Goal: Task Accomplishment & Management: Manage account settings

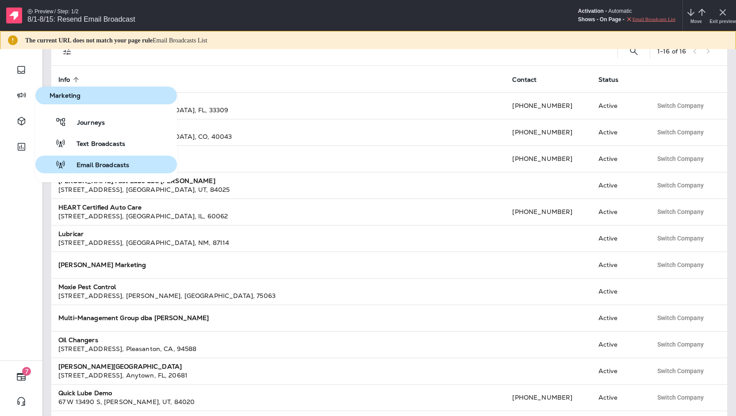
click at [97, 162] on span "Email Broadcasts" at bounding box center [97, 165] width 63 height 8
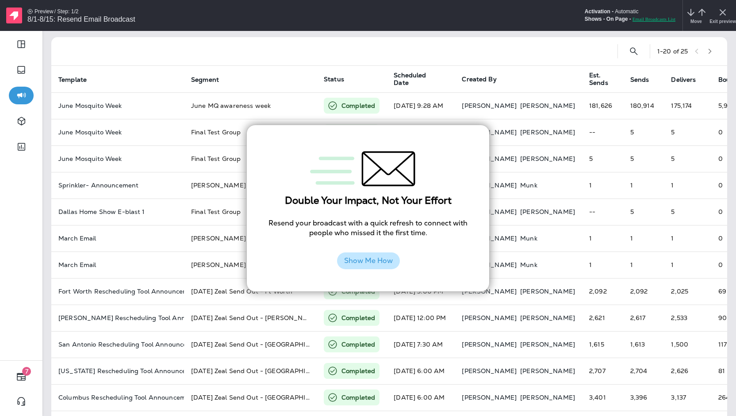
click at [373, 263] on button "Show Me How" at bounding box center [368, 261] width 63 height 17
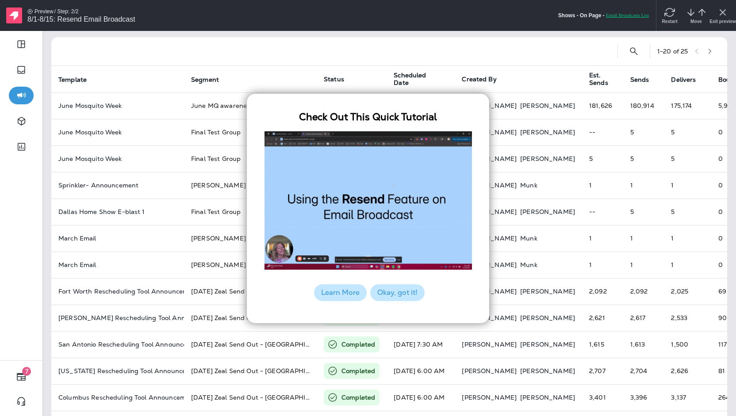
click at [412, 294] on button "Okay, got it!" at bounding box center [397, 292] width 54 height 17
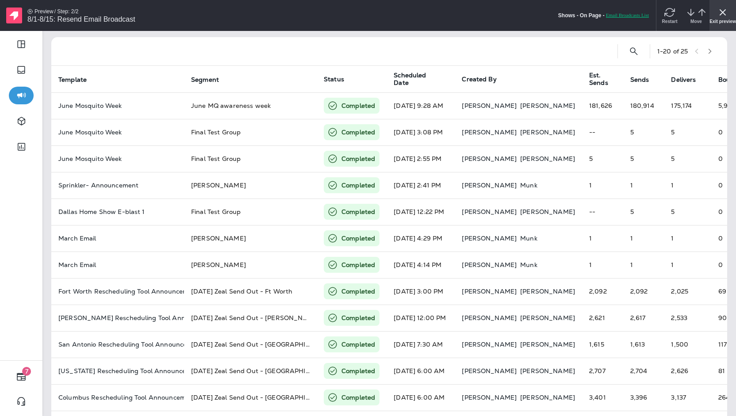
click at [730, 9] on div "Exit preview" at bounding box center [723, 15] width 27 height 31
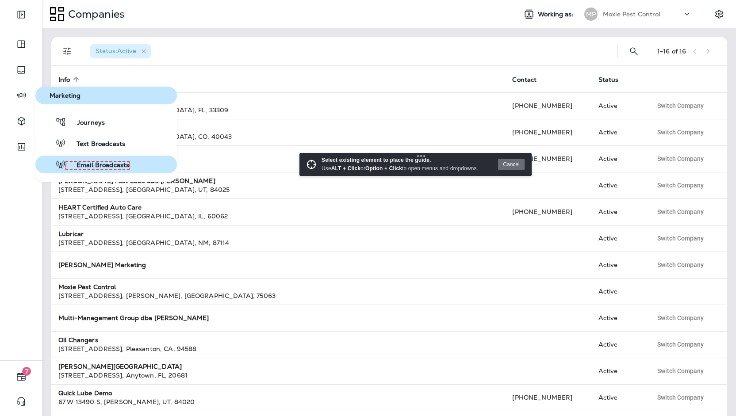
click at [86, 163] on span "Email Broadcasts" at bounding box center [97, 165] width 63 height 8
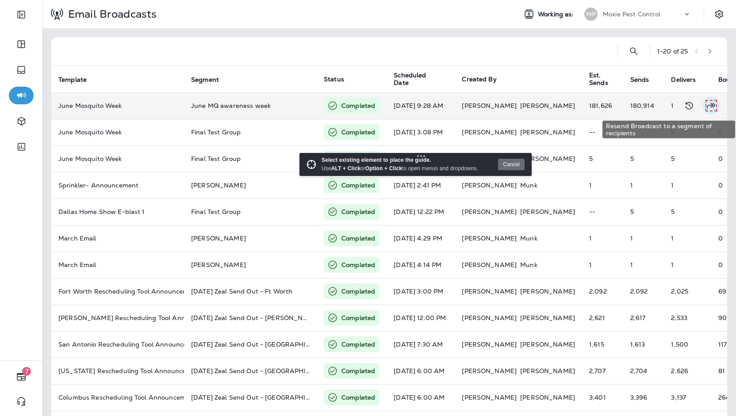
click at [706, 108] on icon "Resend Broadcast to a segment of recipients" at bounding box center [711, 105] width 11 height 11
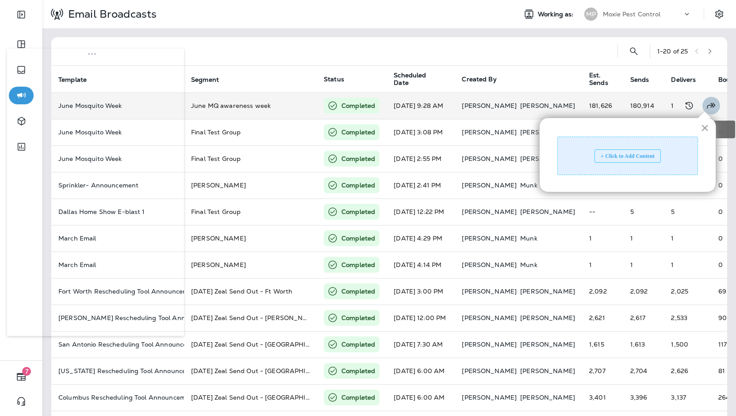
click at [706, 101] on icon "Resend Broadcast to a segment of recipients" at bounding box center [711, 105] width 11 height 11
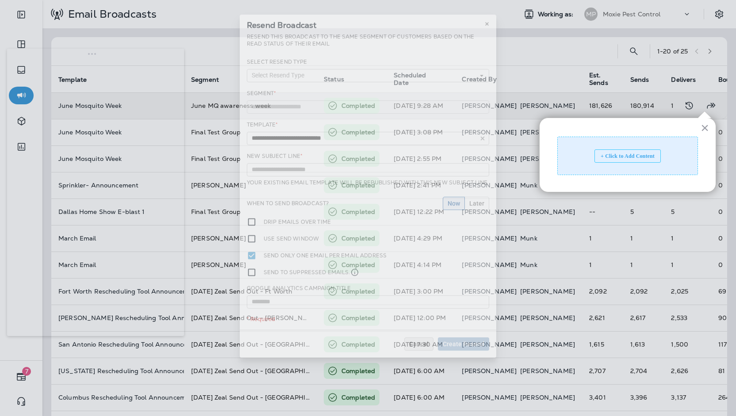
type input "**********"
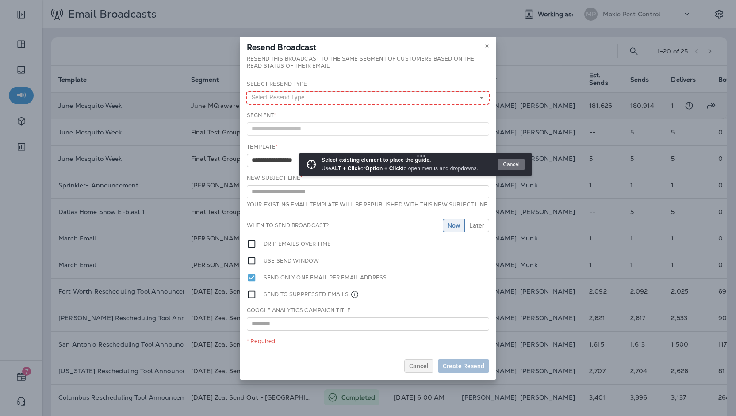
click at [336, 98] on button "Select Resend Type" at bounding box center [368, 97] width 242 height 13
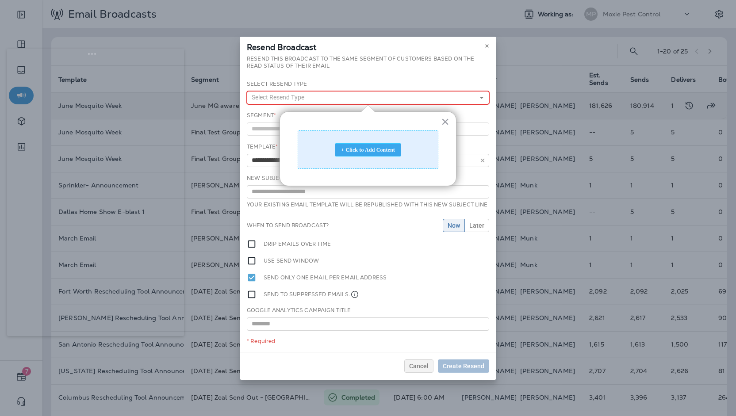
click at [371, 148] on div "+ Click to Add Content" at bounding box center [368, 149] width 66 height 13
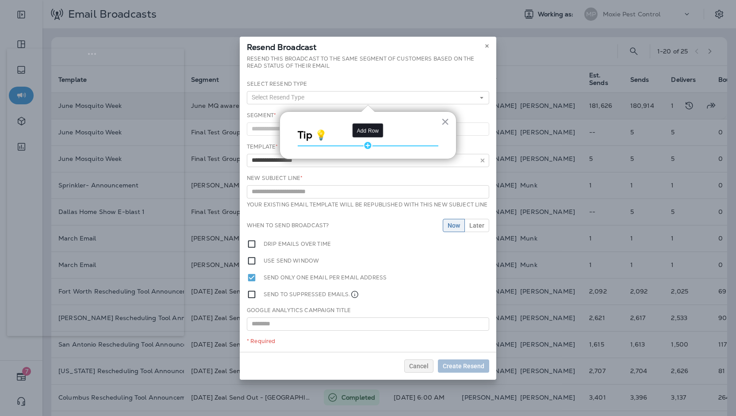
click at [369, 144] on div "Add Row" at bounding box center [368, 145] width 9 height 9
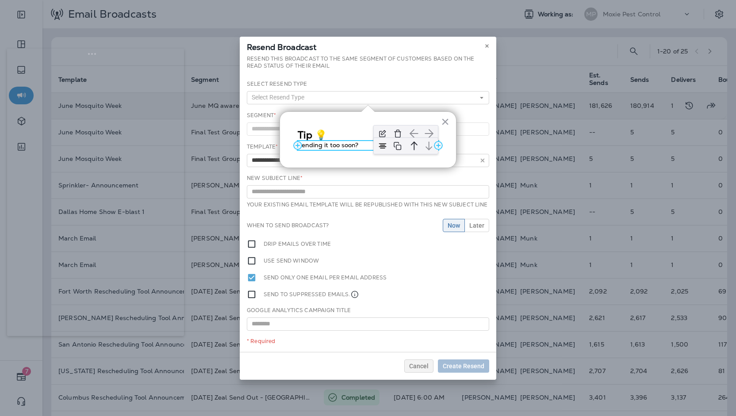
click at [359, 144] on p "Sending it too soon?" at bounding box center [368, 145] width 141 height 9
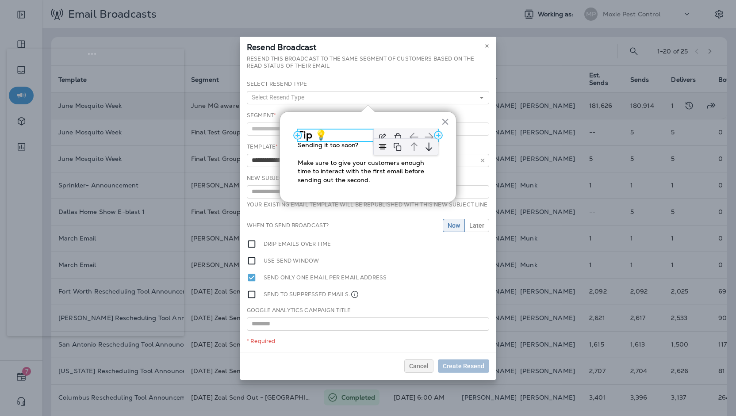
click at [317, 139] on h3 "Tip 💡" at bounding box center [368, 136] width 141 height 12
click at [371, 137] on div at bounding box center [406, 137] width 74 height 26
click at [381, 138] on img at bounding box center [382, 136] width 13 height 13
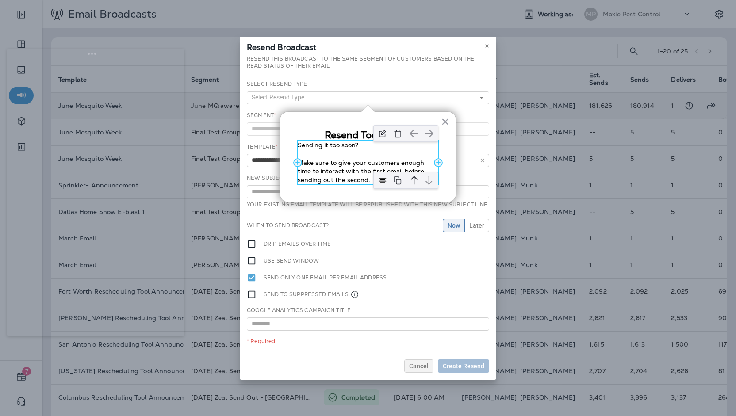
click at [357, 151] on div "Sending it too soon? Make sure to give your customers enough time to interact w…" at bounding box center [368, 162] width 141 height 43
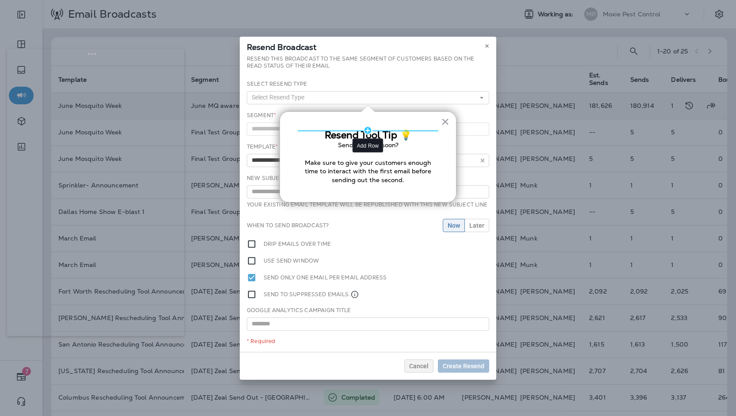
click at [368, 133] on div "Add Row" at bounding box center [368, 130] width 9 height 9
click at [351, 136] on h3 "Resend Tool Tip 💡" at bounding box center [368, 136] width 141 height 12
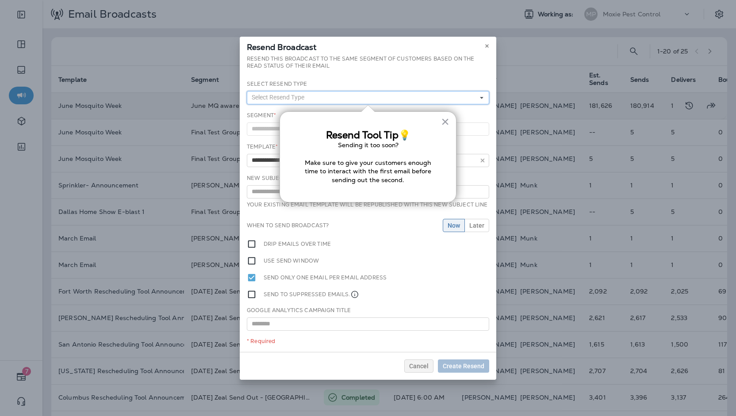
click at [399, 93] on button "Select Resend Type" at bounding box center [368, 97] width 242 height 13
click at [265, 121] on link "Unopened Emails" at bounding box center [368, 122] width 242 height 11
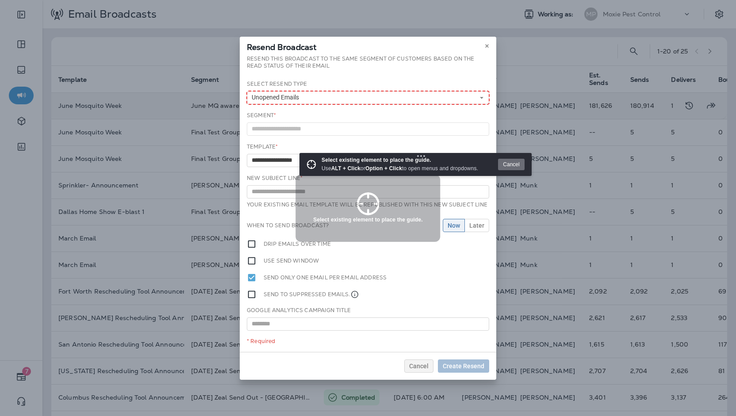
click at [309, 100] on button "Unopened Emails" at bounding box center [368, 97] width 242 height 13
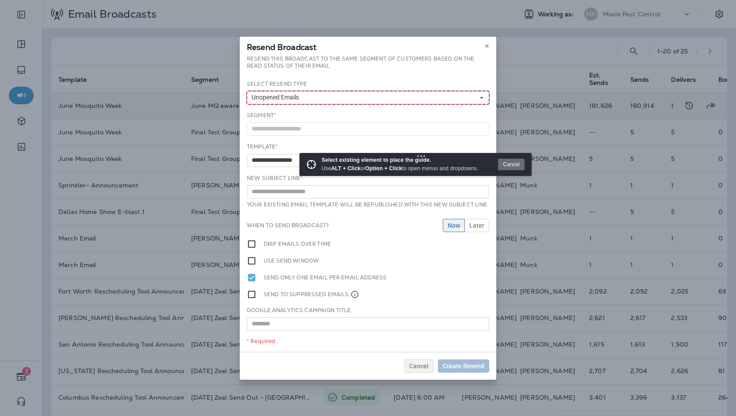
click at [485, 103] on button "Unopened Emails" at bounding box center [368, 97] width 242 height 13
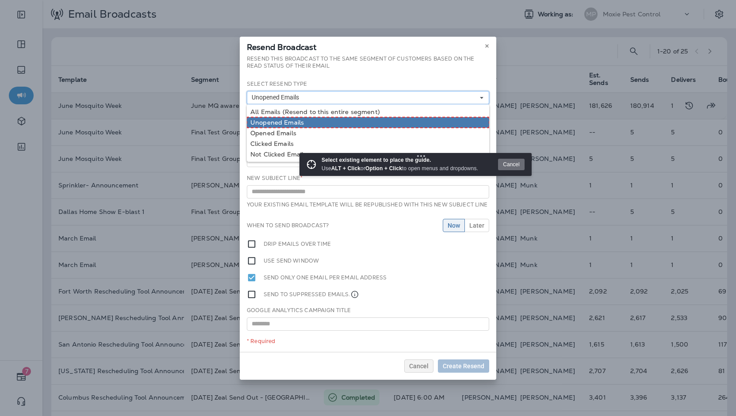
click at [273, 123] on link "Unopened Emails" at bounding box center [368, 122] width 242 height 11
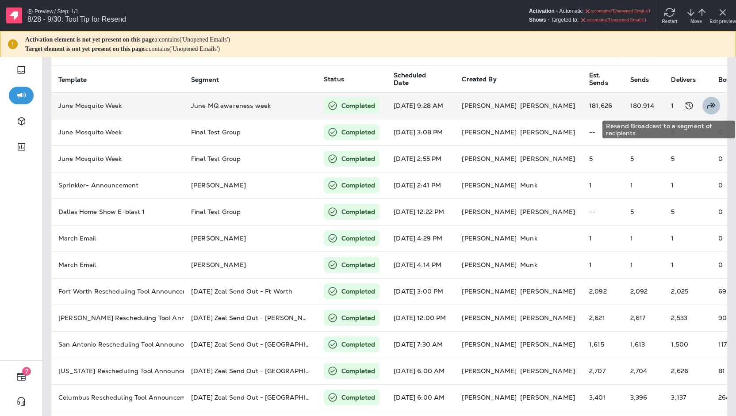
click at [706, 103] on icon "Resend Broadcast to a segment of recipients" at bounding box center [711, 105] width 11 height 11
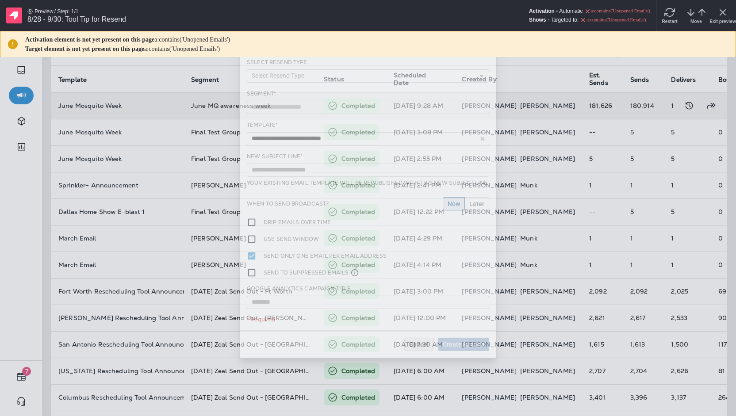
type input "**********"
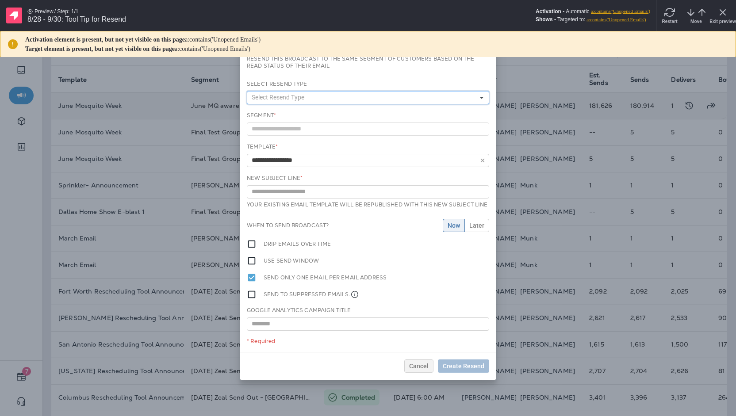
click at [457, 93] on button "Select Resend Type" at bounding box center [368, 97] width 242 height 13
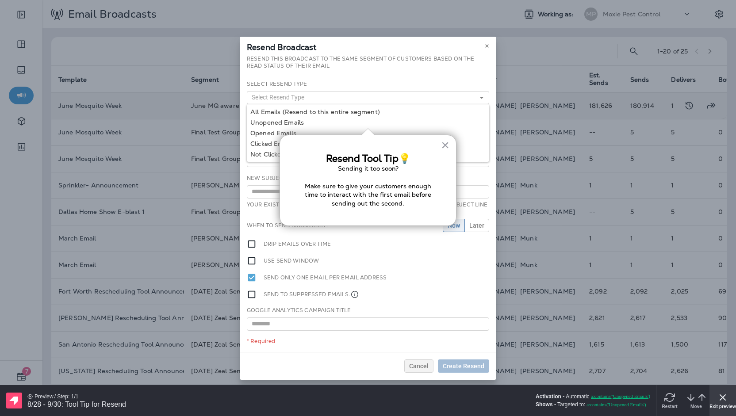
click at [723, 400] on icon "x" at bounding box center [723, 397] width 11 height 11
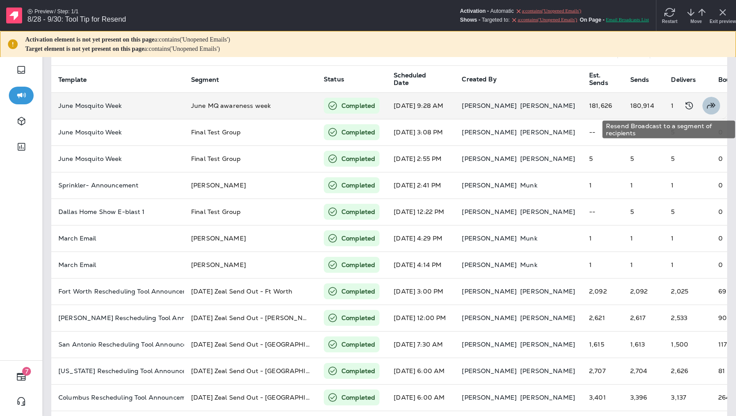
click at [706, 104] on icon "Resend Broadcast to a segment of recipients" at bounding box center [711, 105] width 11 height 11
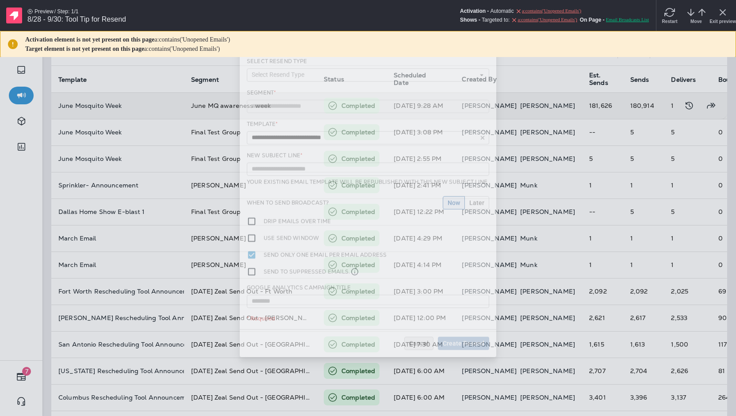
type input "**********"
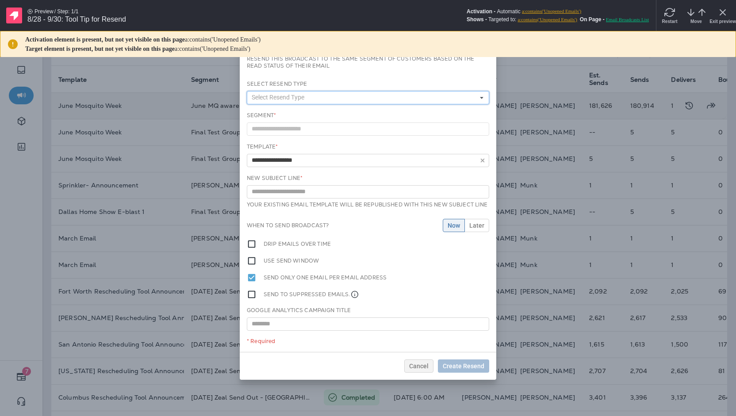
click at [317, 96] on button "Select Resend Type" at bounding box center [368, 97] width 242 height 13
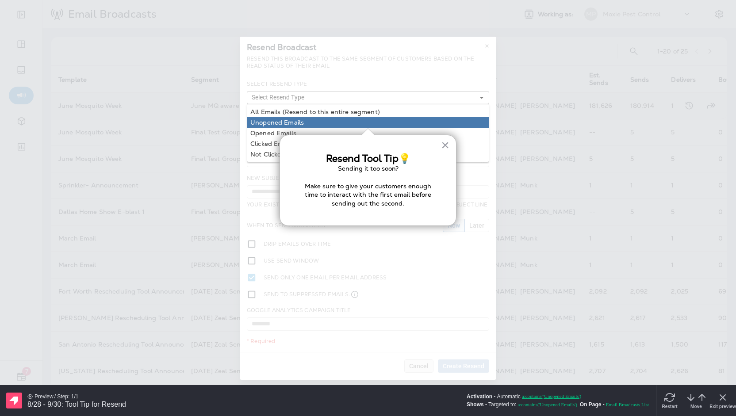
click at [282, 127] on link "Unopened Emails" at bounding box center [368, 122] width 242 height 11
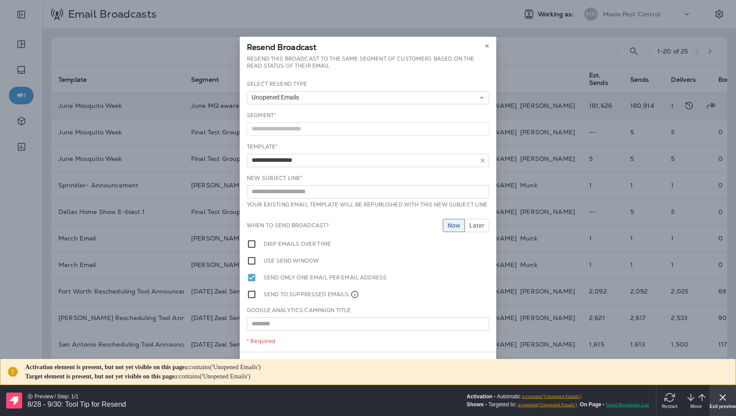
click at [718, 403] on div "Exit preview" at bounding box center [723, 400] width 27 height 31
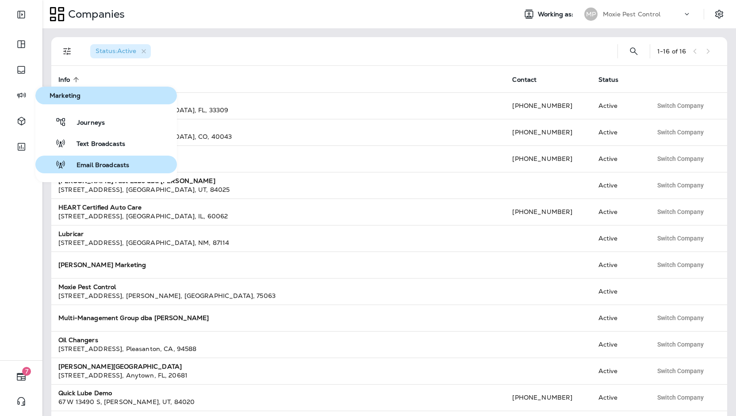
click at [105, 162] on span "Email Broadcasts" at bounding box center [97, 165] width 63 height 8
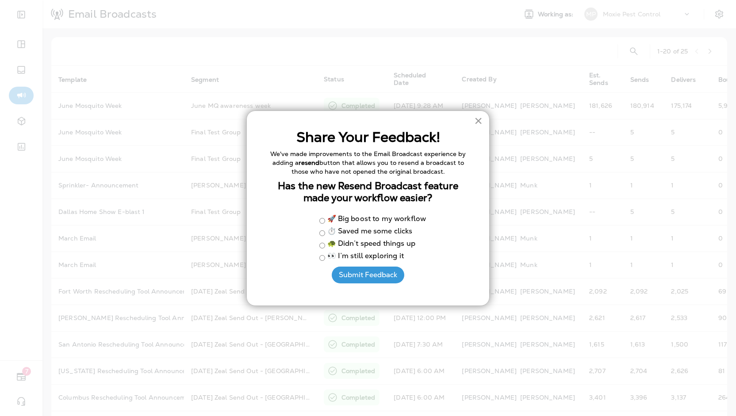
click at [474, 121] on button "×" at bounding box center [478, 121] width 8 height 14
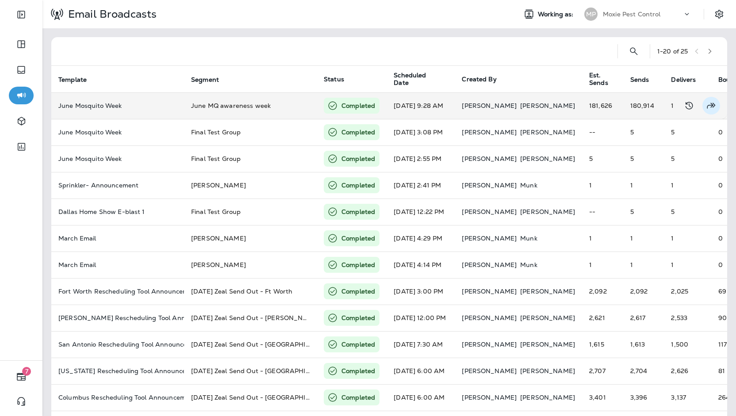
click at [702, 106] on button "Resend Broadcast to a segment of recipients" at bounding box center [711, 106] width 18 height 18
type input "**********"
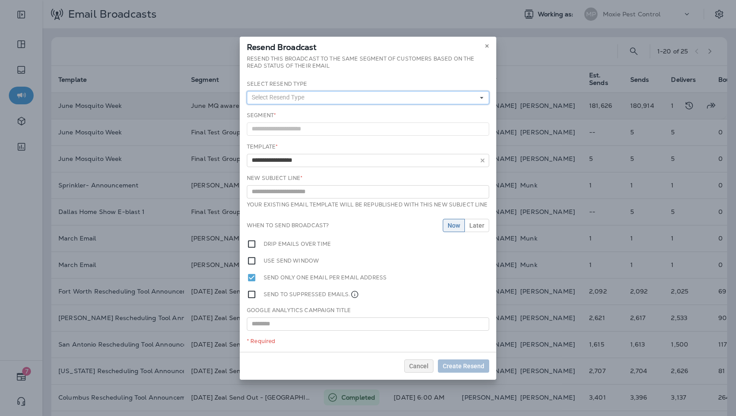
click at [467, 98] on button "Select Resend Type" at bounding box center [368, 97] width 242 height 13
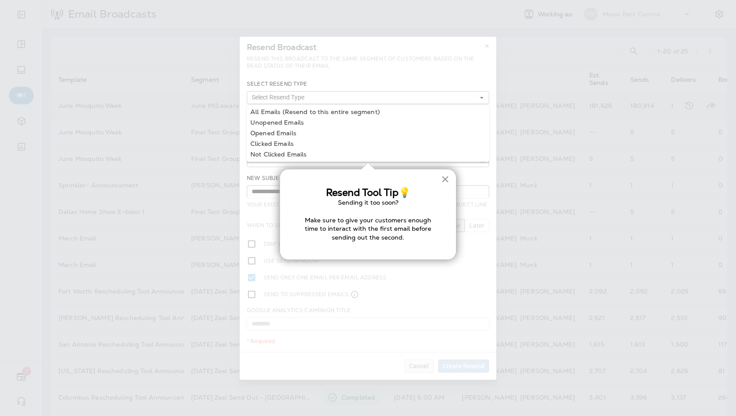
click at [445, 178] on button "×" at bounding box center [445, 179] width 8 height 14
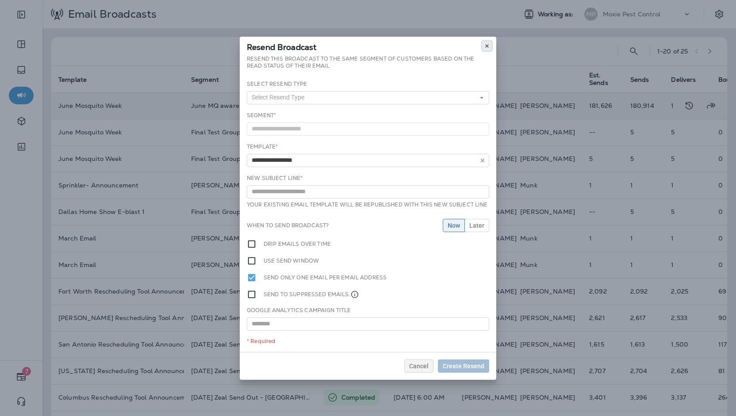
click at [490, 43] on button at bounding box center [487, 46] width 10 height 10
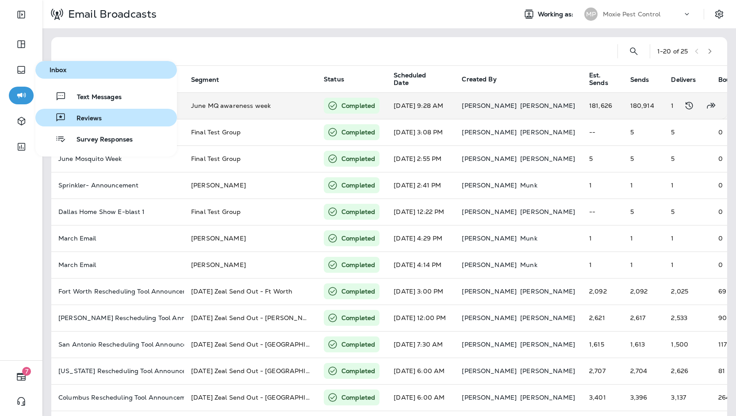
click at [94, 113] on div "Reviews" at bounding box center [70, 117] width 63 height 11
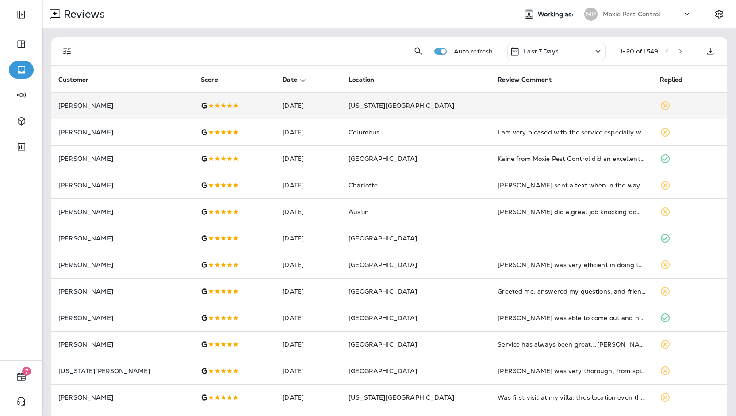
click at [402, 107] on td "Kansas City" at bounding box center [416, 105] width 149 height 27
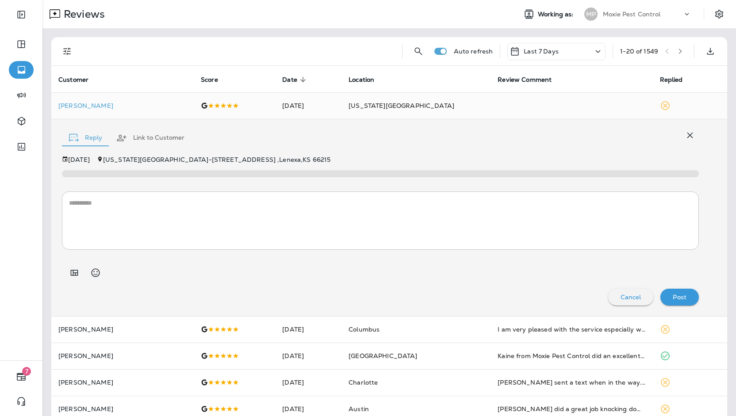
click at [184, 134] on button "Link to Customer" at bounding box center [150, 138] width 82 height 32
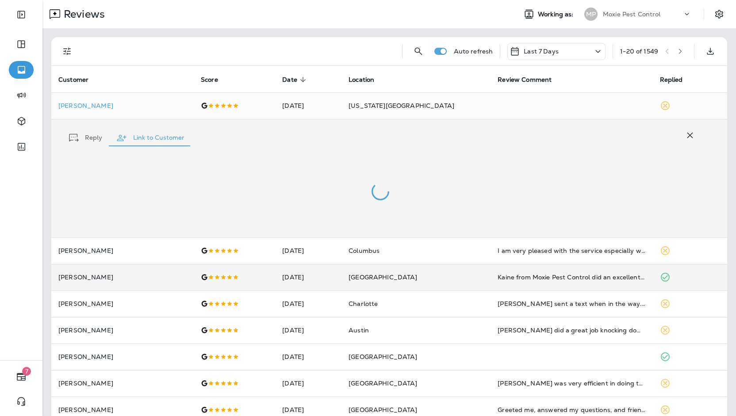
scroll to position [44, 0]
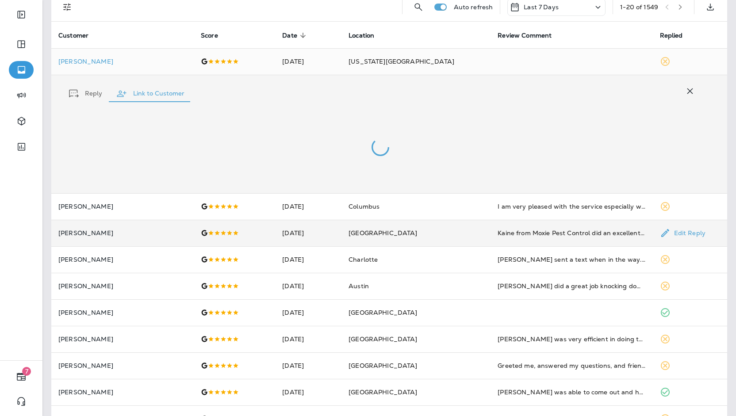
click at [421, 233] on td "Denver" at bounding box center [416, 233] width 149 height 27
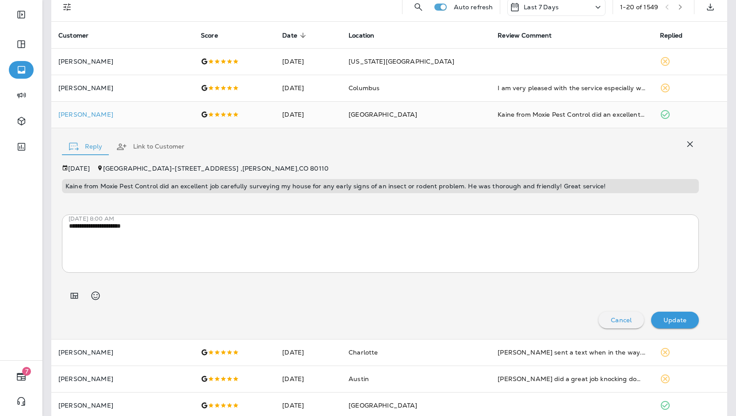
click at [154, 146] on button "Link to Customer" at bounding box center [150, 147] width 82 height 32
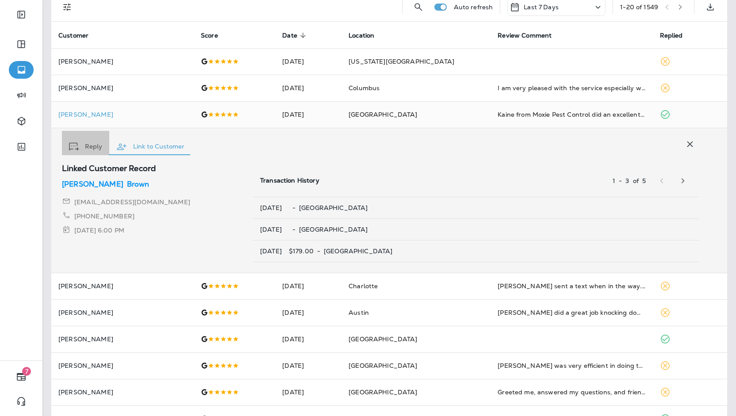
click at [88, 146] on button "Reply" at bounding box center [85, 147] width 47 height 32
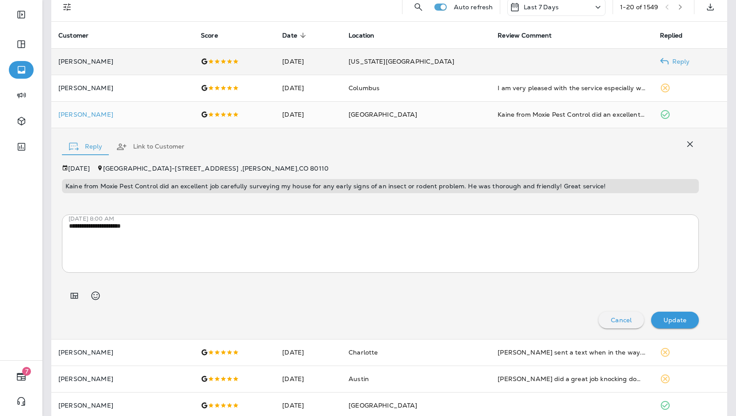
click at [119, 55] on td "Pamela Piekarski" at bounding box center [122, 61] width 142 height 27
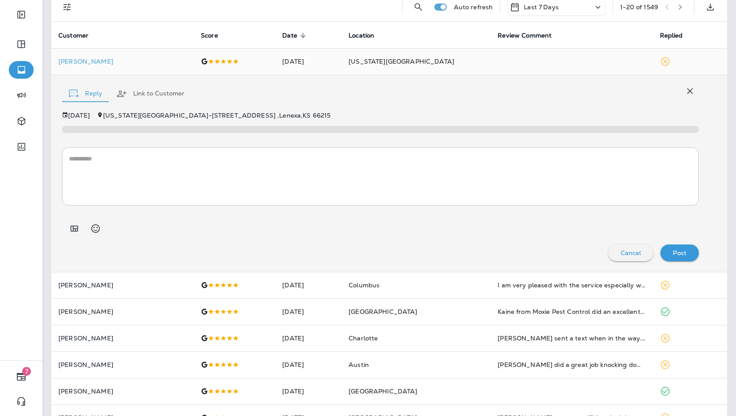
click at [142, 89] on button "Link to Customer" at bounding box center [150, 94] width 82 height 32
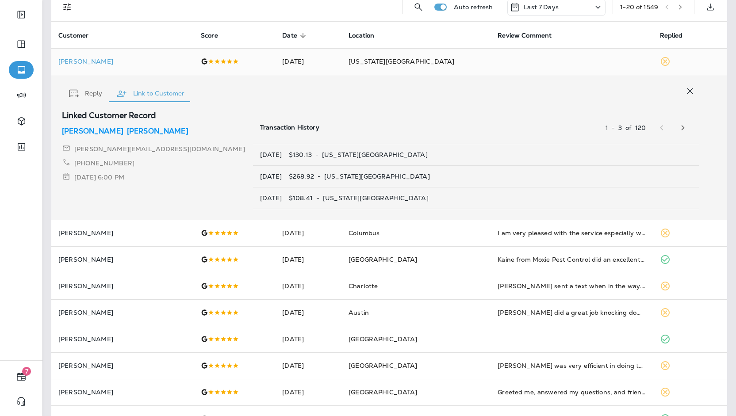
click at [89, 91] on button "Reply" at bounding box center [85, 94] width 47 height 32
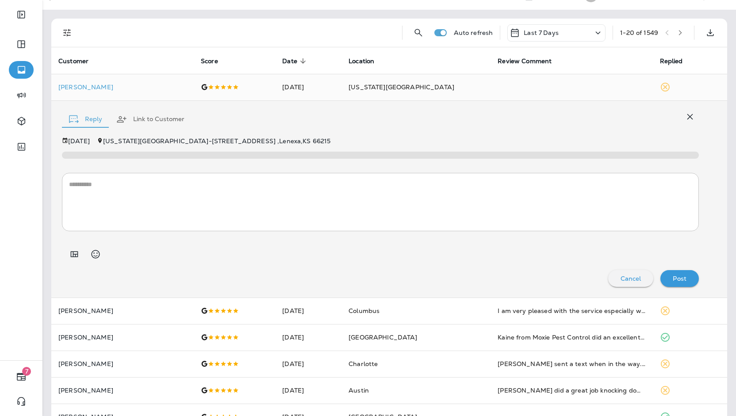
scroll to position [0, 0]
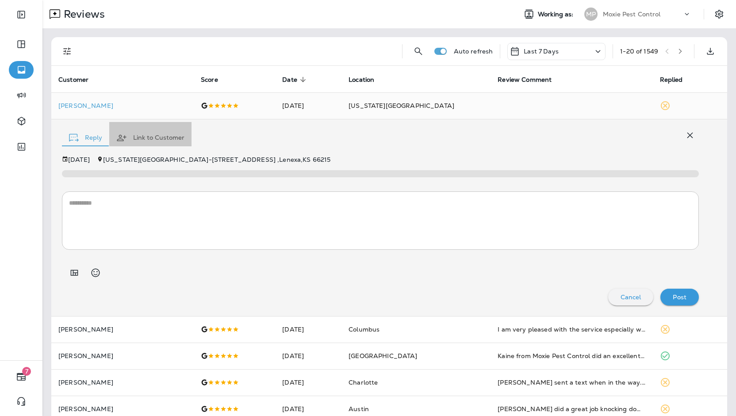
click at [144, 137] on button "Link to Customer" at bounding box center [150, 138] width 82 height 32
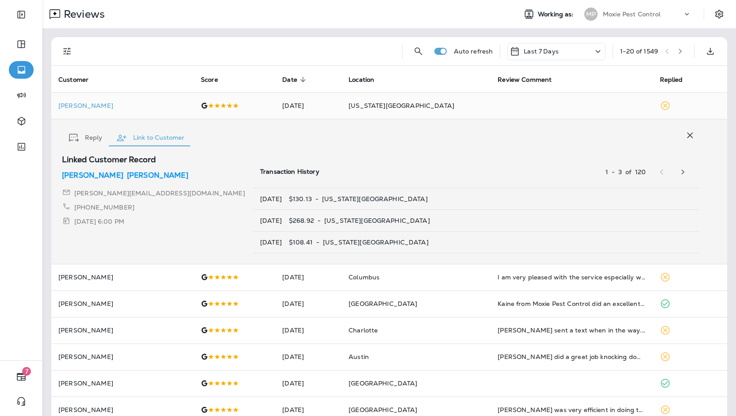
click at [96, 133] on button "Reply" at bounding box center [85, 138] width 47 height 32
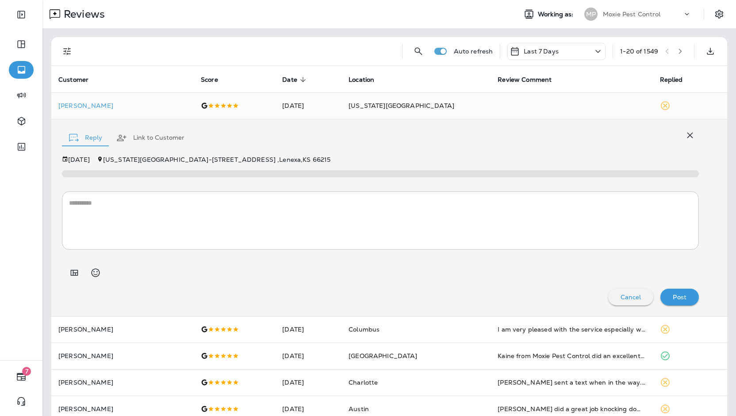
click at [121, 139] on icon "button" at bounding box center [121, 137] width 9 height 7
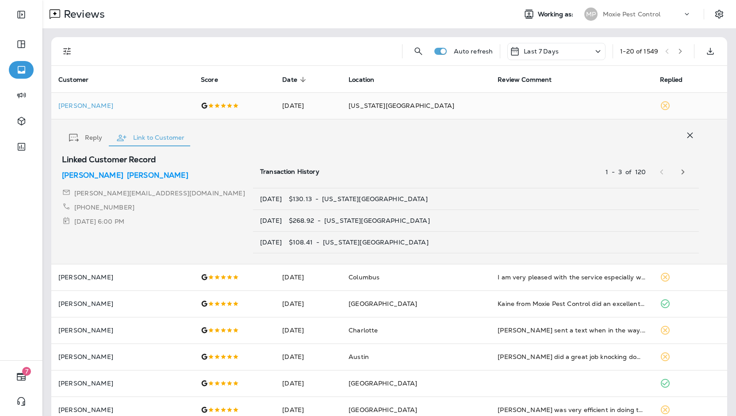
click at [127, 175] on p "Piekarski" at bounding box center [157, 175] width 61 height 11
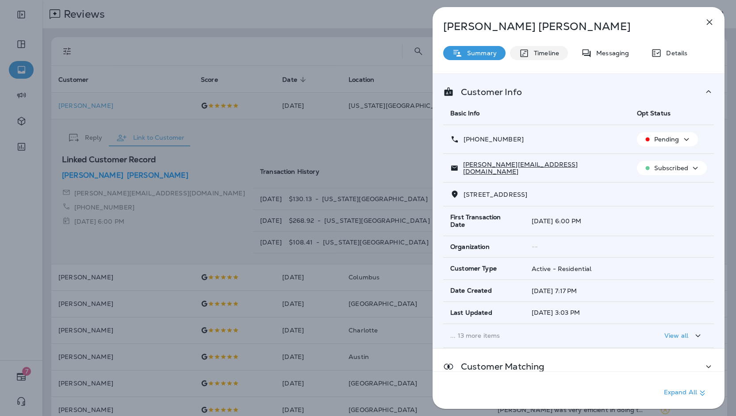
click at [553, 50] on p "Timeline" at bounding box center [545, 53] width 30 height 7
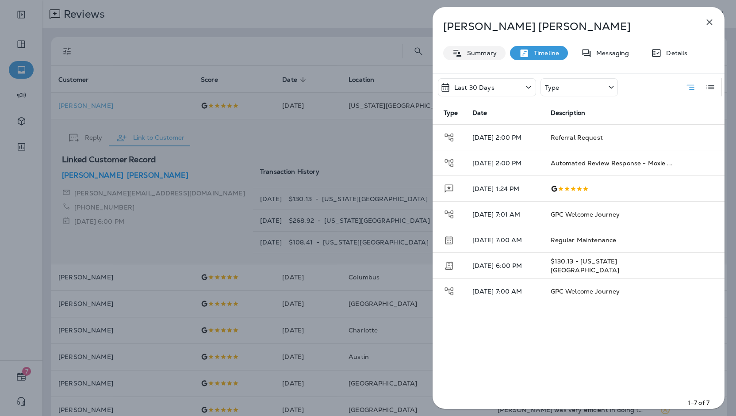
click at [484, 50] on p "Summary" at bounding box center [480, 53] width 34 height 7
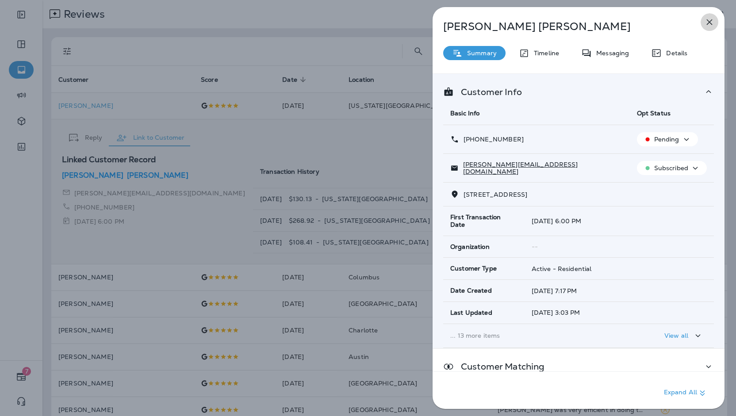
click at [709, 21] on icon "button" at bounding box center [710, 22] width 6 height 6
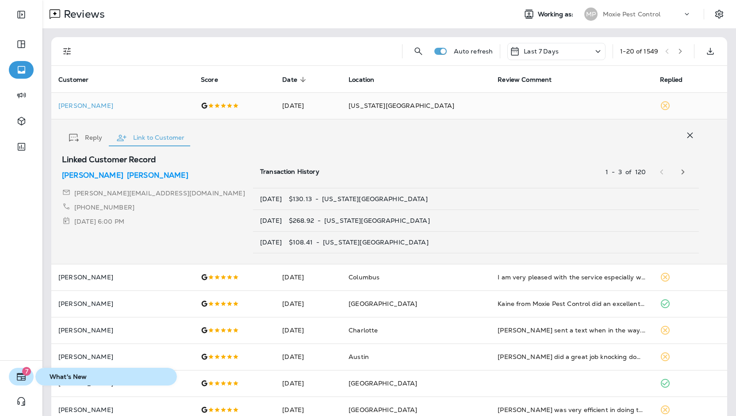
click at [32, 380] on button "7" at bounding box center [21, 377] width 25 height 18
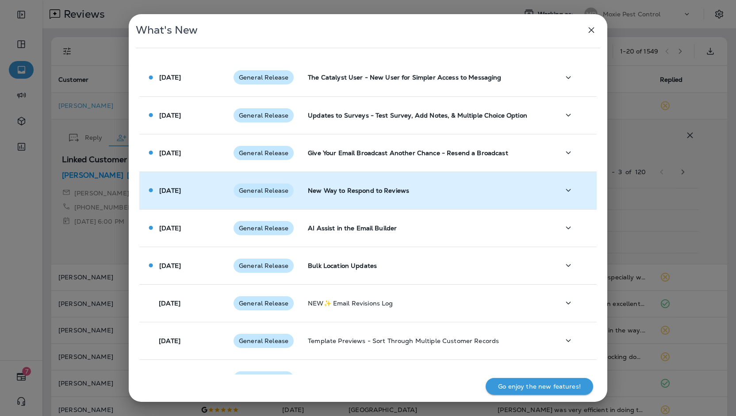
click at [386, 195] on td "New Way to Respond to Reviews" at bounding box center [427, 191] width 252 height 38
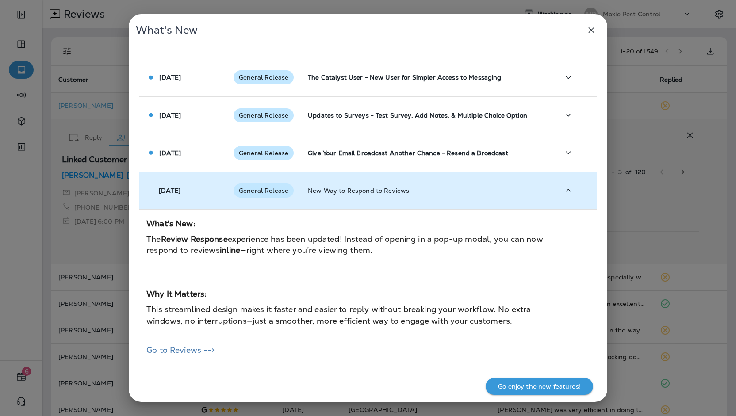
click at [386, 195] on td "New Way to Respond to Reviews" at bounding box center [427, 191] width 252 height 38
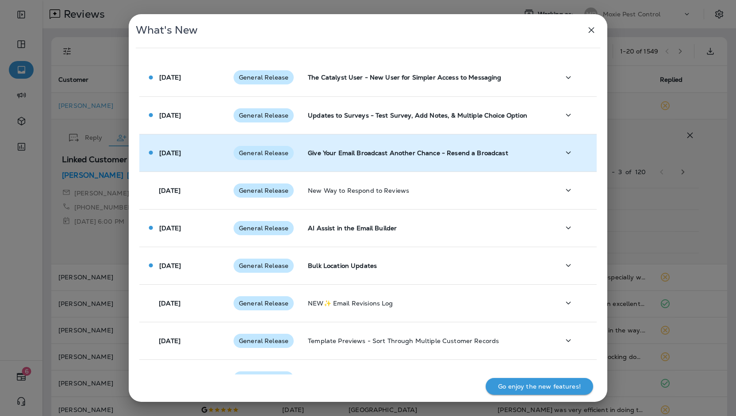
click at [373, 150] on p "Give Your Email Broadcast Another Chance - Resend a Broadcast" at bounding box center [427, 153] width 238 height 7
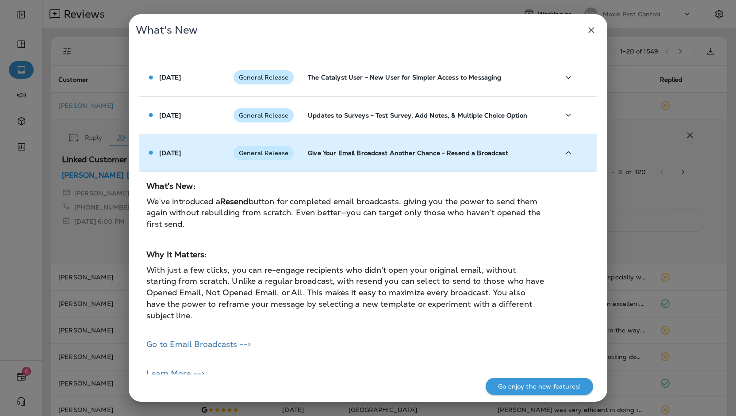
click at [373, 150] on p "Give Your Email Broadcast Another Chance - Resend a Broadcast" at bounding box center [427, 153] width 238 height 7
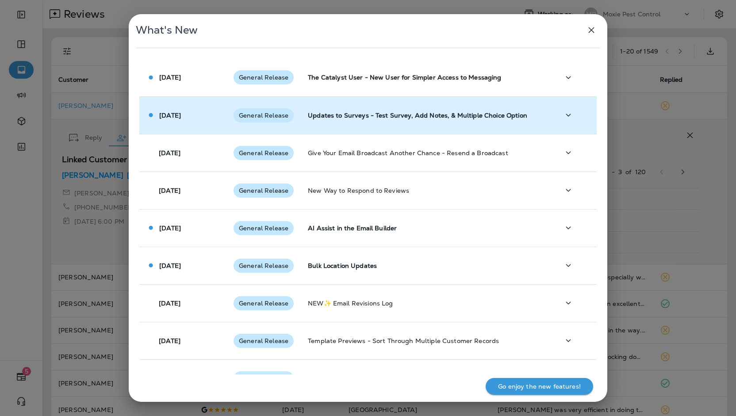
click at [368, 113] on p "Updates to Surveys - Test Survey, Add Notes, & Multiple Choice Option" at bounding box center [427, 115] width 238 height 7
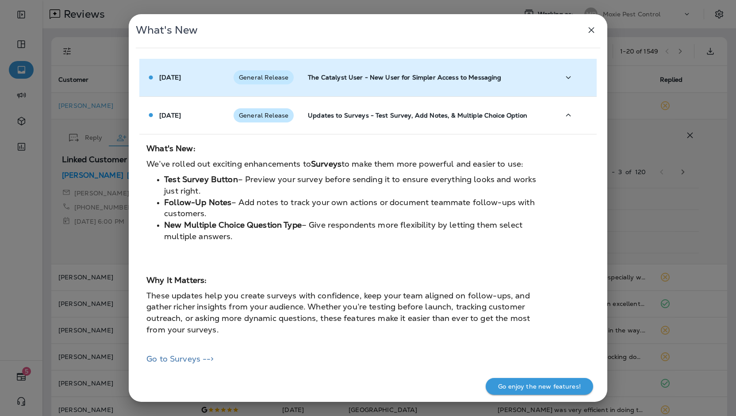
click at [372, 79] on p "The Catalyst User - New User for Simpler Access to Messaging" at bounding box center [427, 77] width 238 height 7
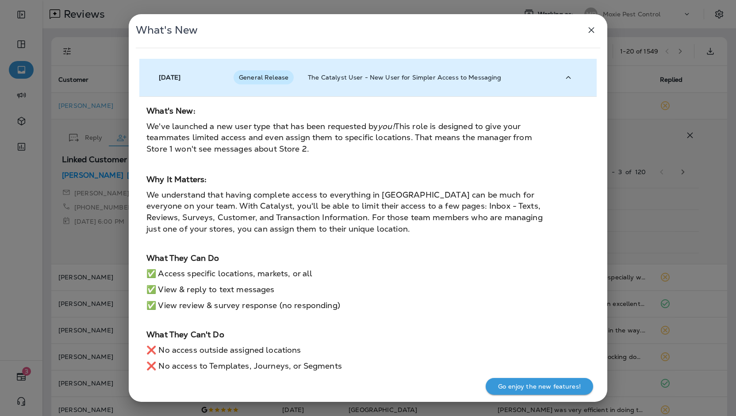
click at [374, 74] on p "The Catalyst User - New User for Simpler Access to Messaging" at bounding box center [427, 77] width 238 height 7
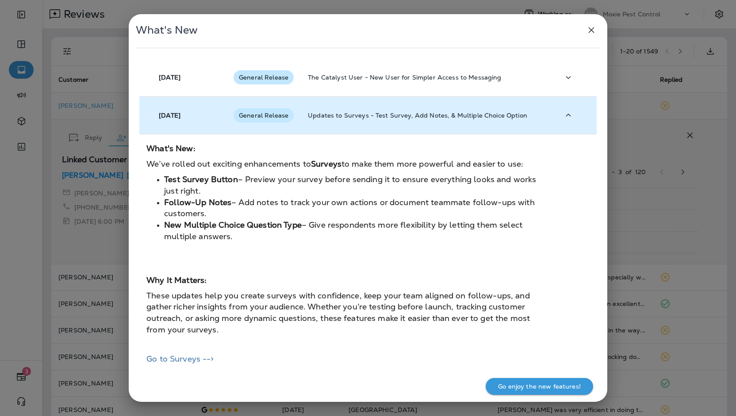
click at [364, 125] on td "Updates to Surveys - Test Survey, Add Notes, & Multiple Choice Option" at bounding box center [427, 115] width 252 height 38
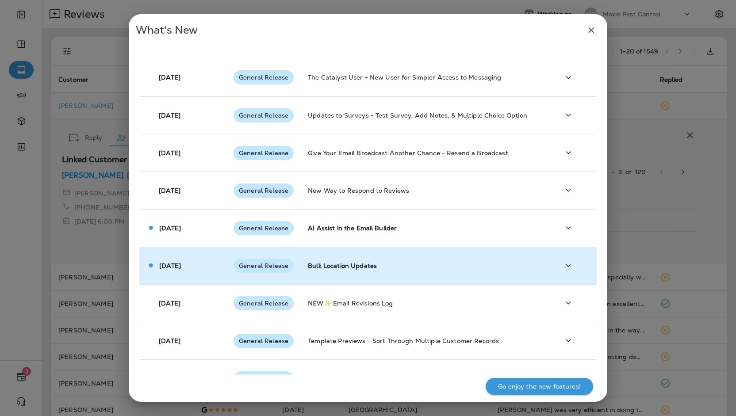
click at [391, 269] on td "Bulk Location Updates" at bounding box center [427, 266] width 252 height 38
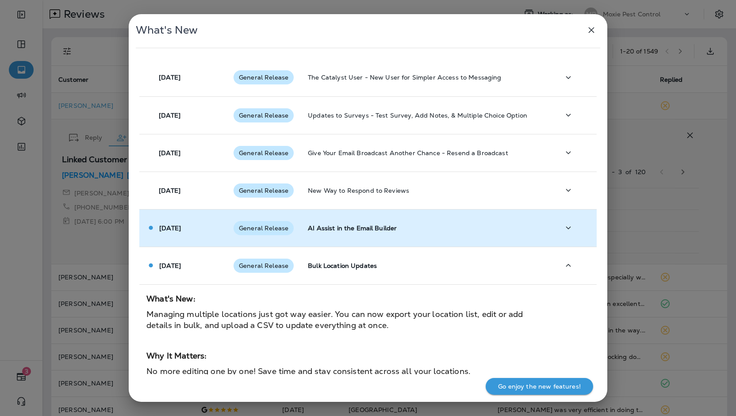
click at [391, 230] on p "AI Assist in the Email Builder" at bounding box center [427, 228] width 238 height 7
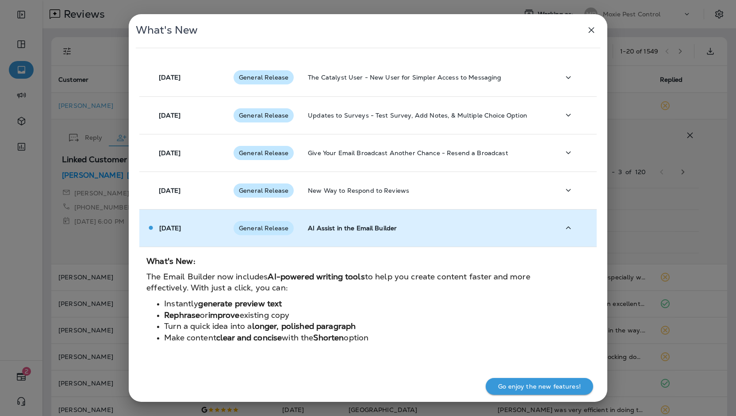
click at [376, 233] on td "AI Assist in the Email Builder" at bounding box center [427, 228] width 252 height 38
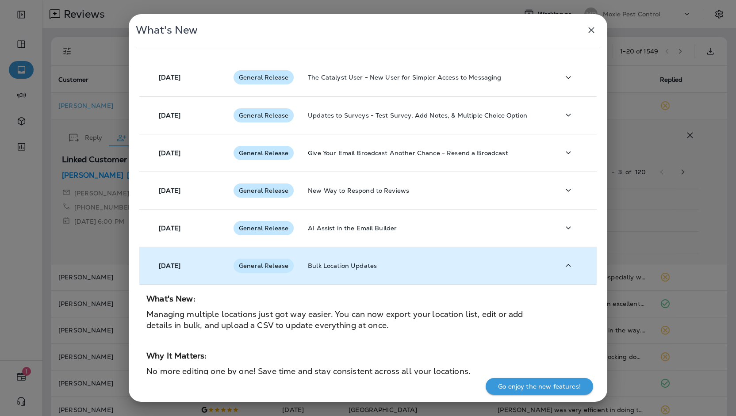
click at [367, 275] on td "Bulk Location Updates" at bounding box center [427, 266] width 252 height 38
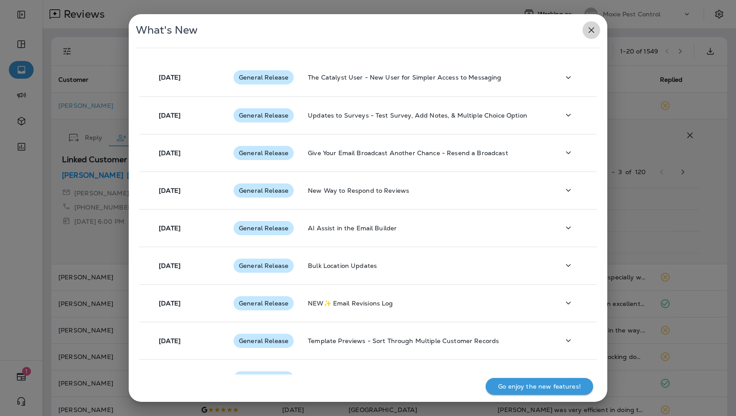
click at [590, 36] on button "button" at bounding box center [592, 30] width 18 height 18
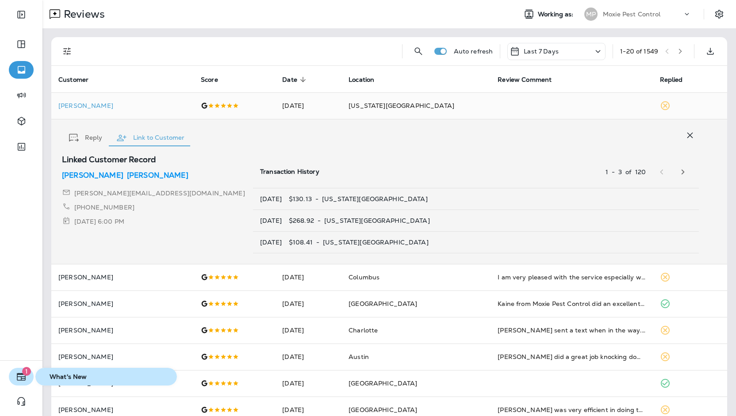
click at [27, 374] on span "1" at bounding box center [26, 371] width 9 height 9
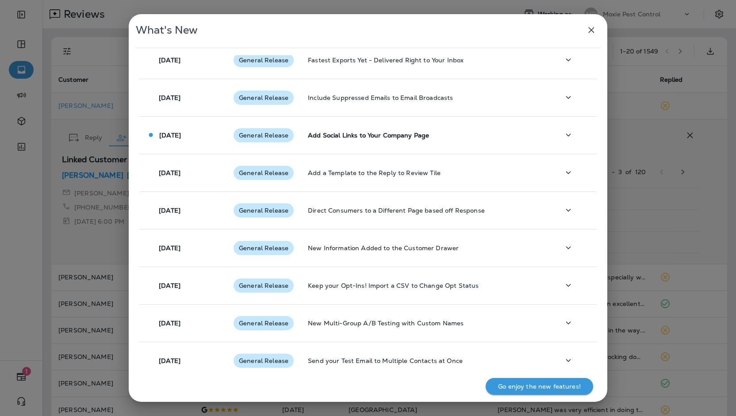
scroll to position [142, 0]
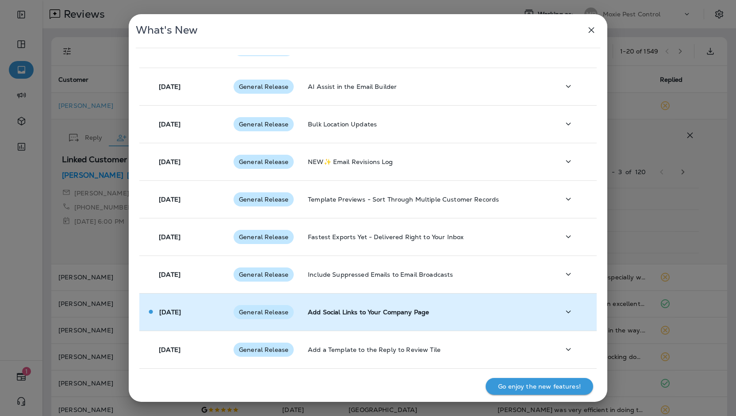
click at [370, 309] on p "Add Social Links to Your Company Page" at bounding box center [427, 312] width 238 height 7
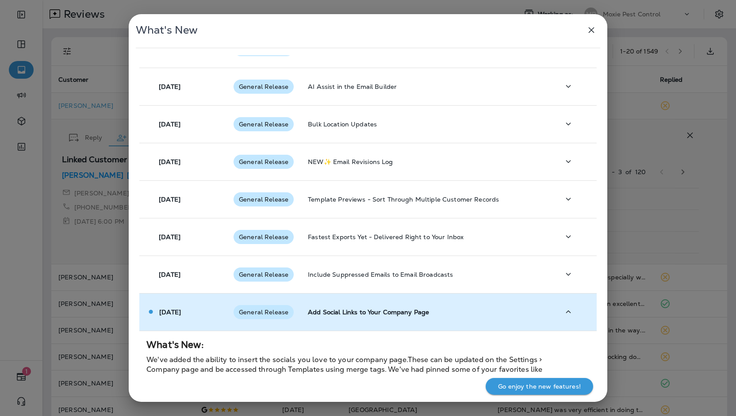
click at [370, 309] on p "Add Social Links to Your Company Page" at bounding box center [427, 312] width 238 height 7
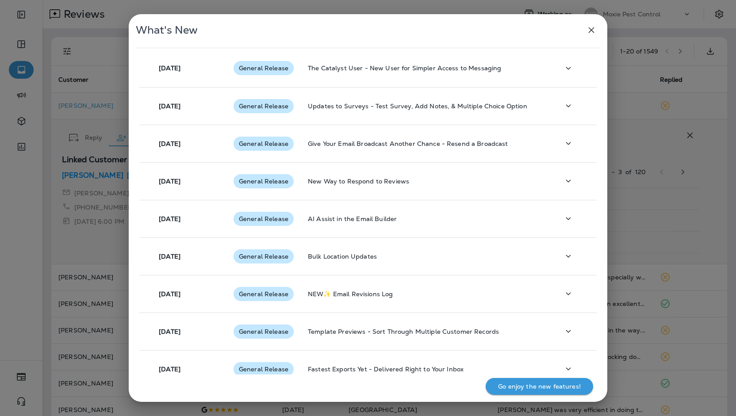
scroll to position [0, 0]
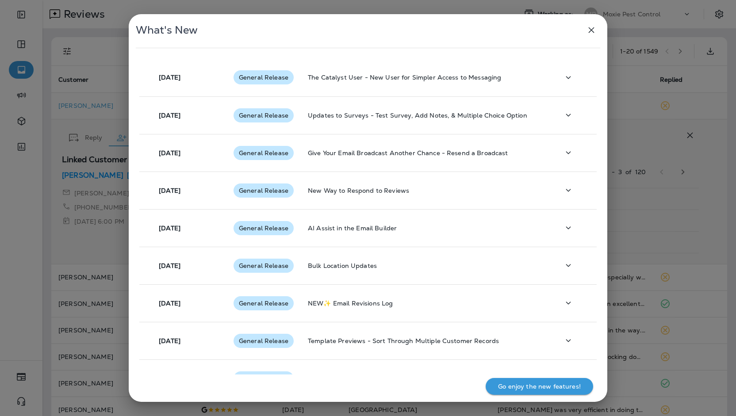
click at [546, 384] on p "Go enjoy the new features!" at bounding box center [539, 386] width 83 height 7
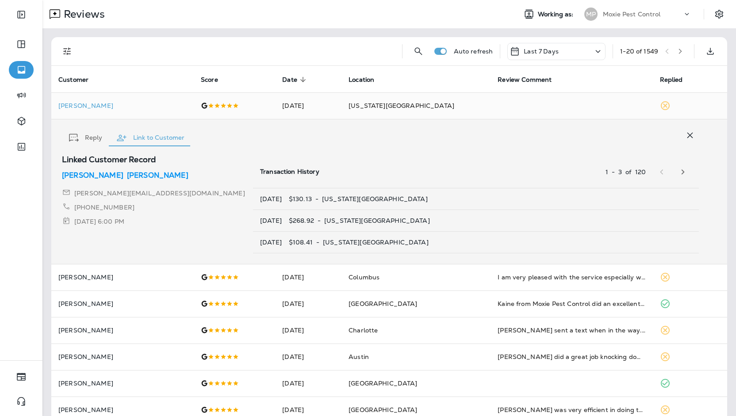
click at [639, 12] on p "Moxie Pest Control" at bounding box center [632, 14] width 58 height 7
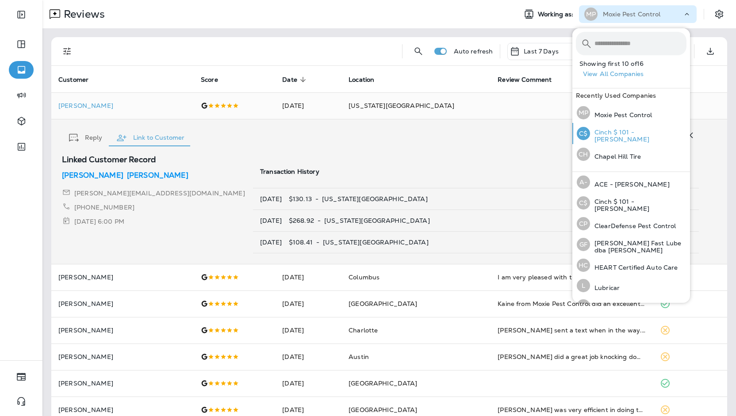
click at [613, 135] on p "Cinch $ 101 - [PERSON_NAME]" at bounding box center [638, 136] width 96 height 14
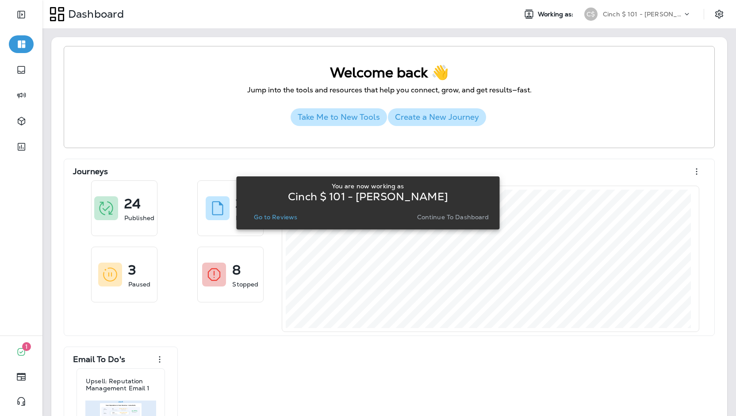
click at [430, 216] on p "Continue to Dashboard" at bounding box center [453, 217] width 72 height 7
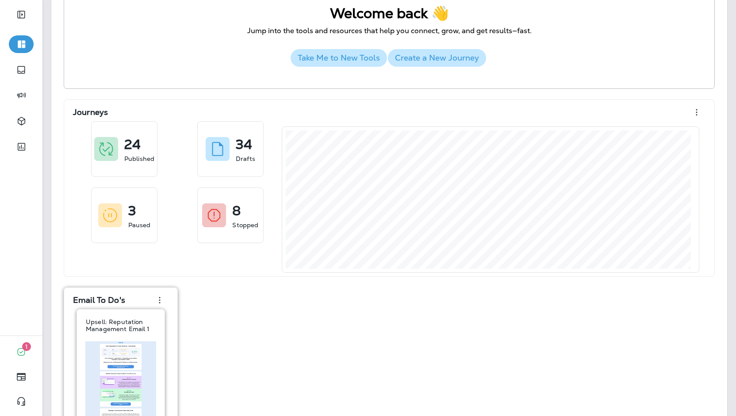
scroll to position [88, 0]
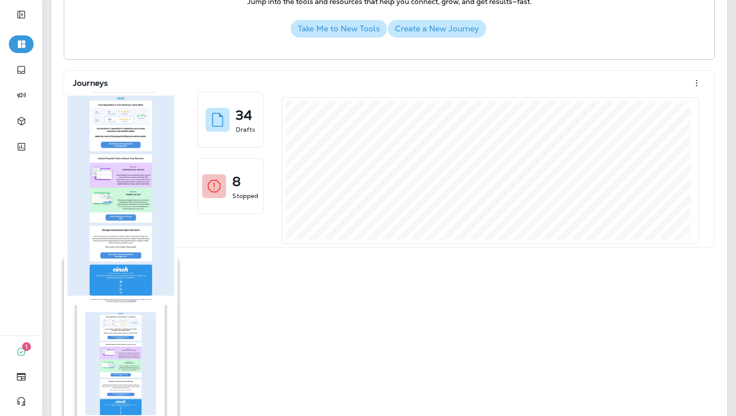
click at [127, 328] on img at bounding box center [120, 365] width 71 height 107
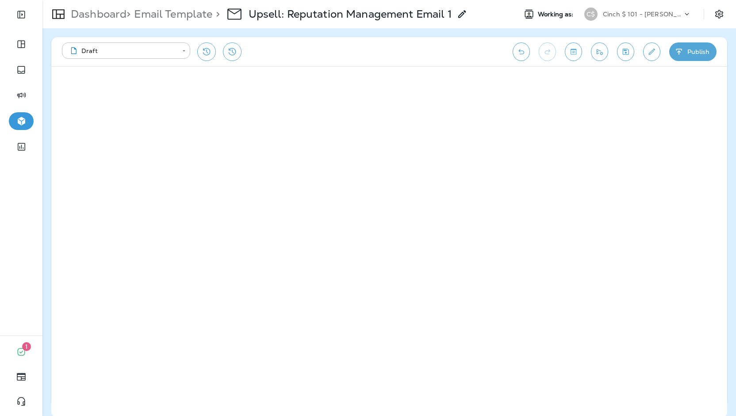
click at [710, 17] on div "Working as: C$ Cinch $ 101 - Michelle" at bounding box center [623, 14] width 226 height 18
click at [721, 12] on icon "Settings" at bounding box center [719, 14] width 8 height 8
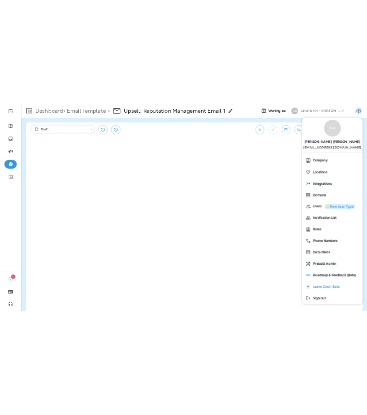
scroll to position [17, 0]
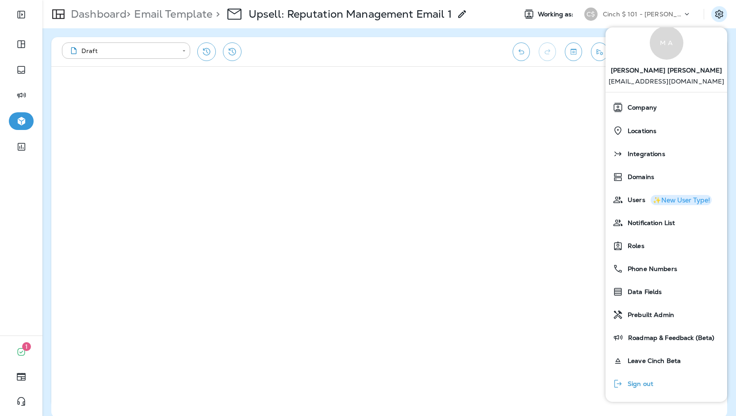
click at [662, 387] on button "Sign out" at bounding box center [667, 383] width 122 height 23
click at [649, 383] on span "Sign out" at bounding box center [638, 384] width 30 height 8
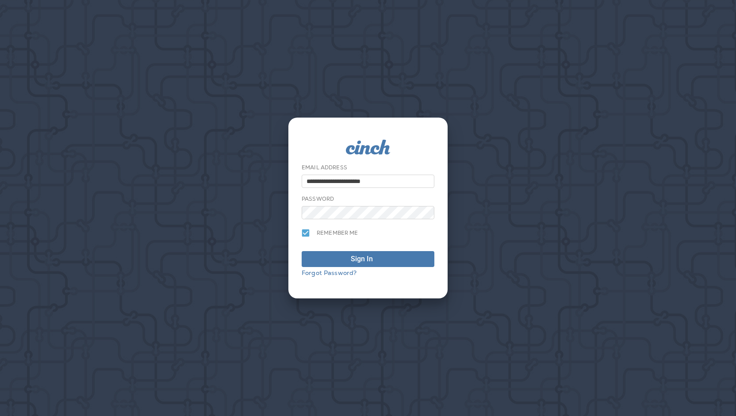
click at [403, 180] on input "**********" at bounding box center [368, 181] width 133 height 13
type input "**********"
click at [361, 256] on div "Sign In" at bounding box center [362, 259] width 22 height 11
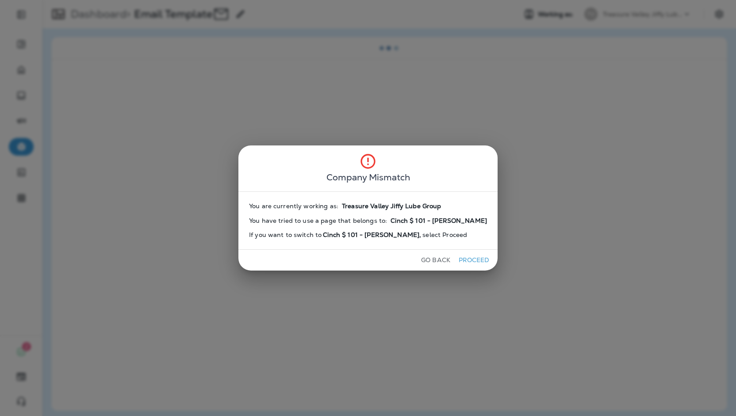
click at [457, 260] on button "Proceed" at bounding box center [473, 260] width 33 height 14
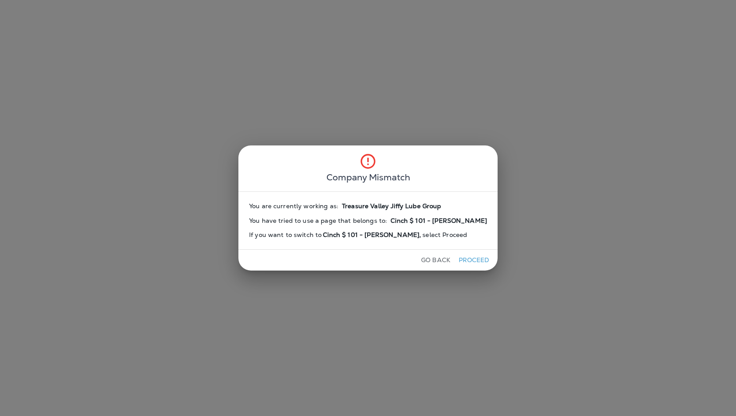
click at [457, 260] on button "Proceed" at bounding box center [473, 260] width 33 height 14
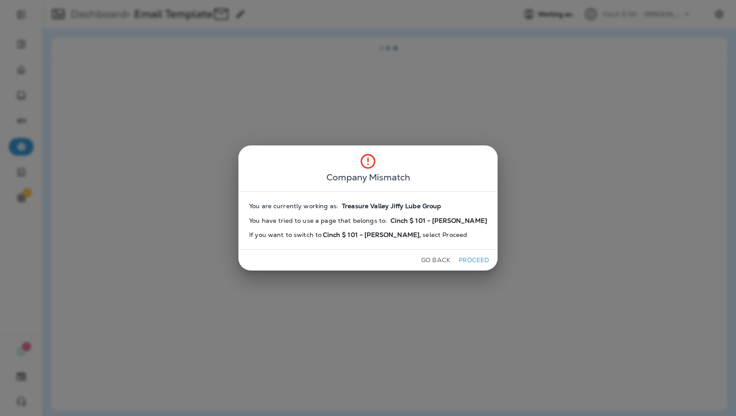
click at [457, 260] on button "Proceed" at bounding box center [473, 260] width 33 height 14
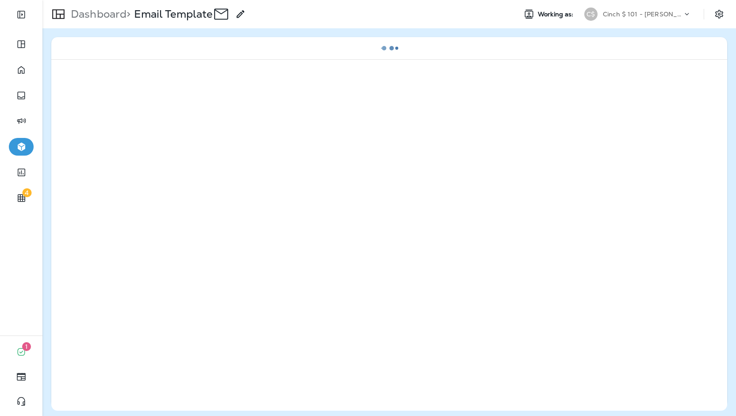
click at [447, 260] on button "Proceed" at bounding box center [432, 260] width 33 height 14
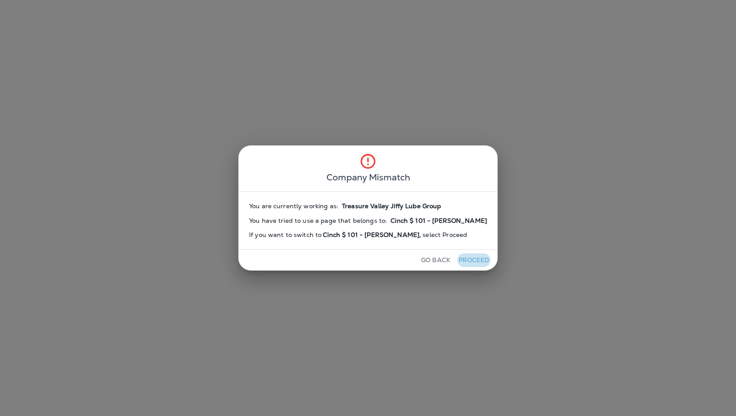
click at [457, 260] on button "Proceed" at bounding box center [473, 260] width 33 height 14
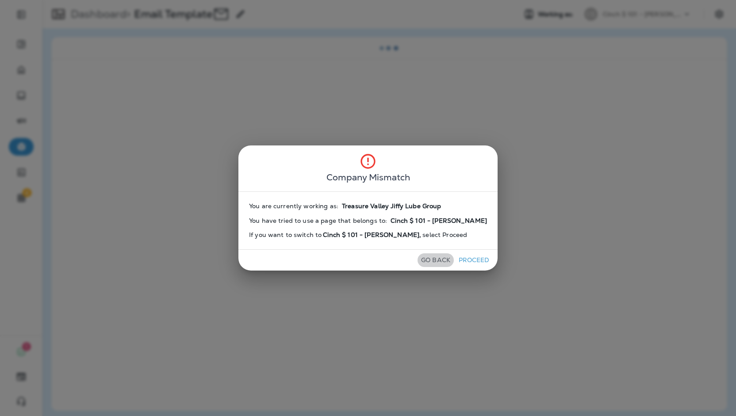
click at [418, 256] on button "Go Back" at bounding box center [436, 260] width 36 height 14
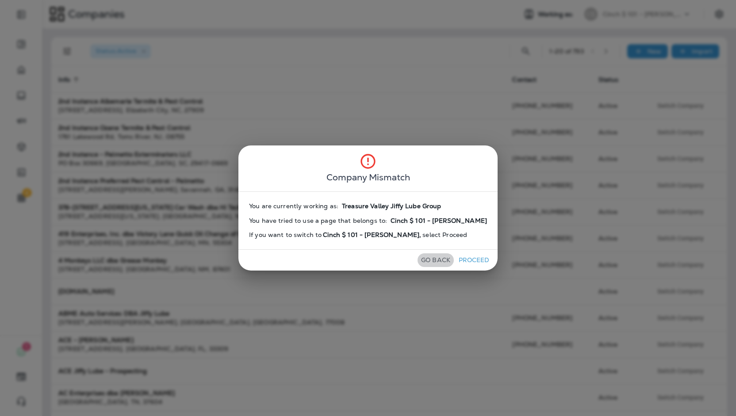
click at [432, 259] on button "Go Back" at bounding box center [436, 260] width 36 height 14
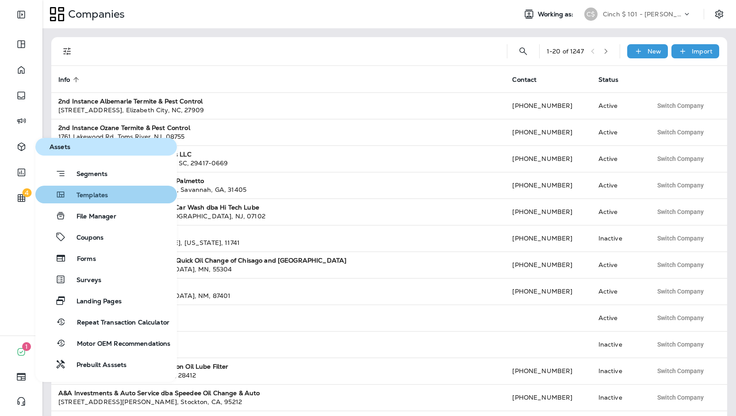
click at [93, 194] on span "Templates" at bounding box center [87, 196] width 42 height 8
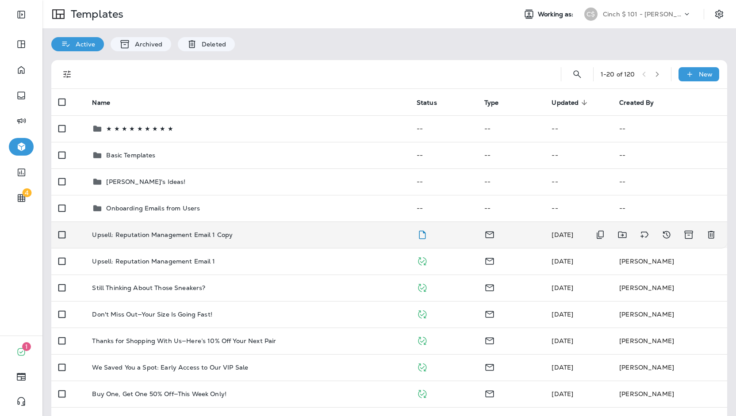
click at [221, 229] on td "Upsell: Reputation Management Email 1 Copy" at bounding box center [247, 235] width 324 height 27
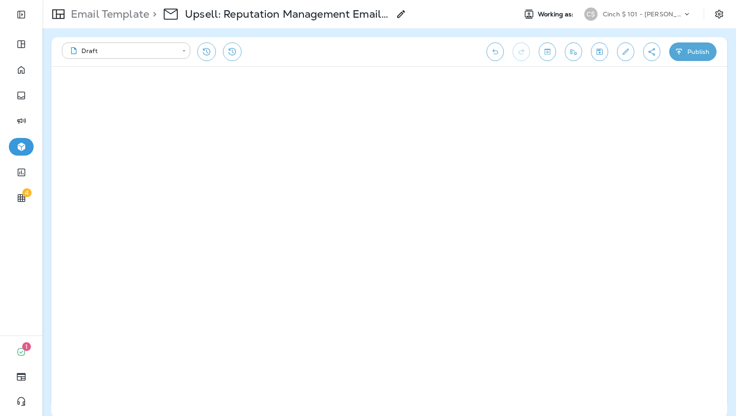
click at [651, 53] on icon "Create a Shareable Preview Link" at bounding box center [652, 52] width 7 height 8
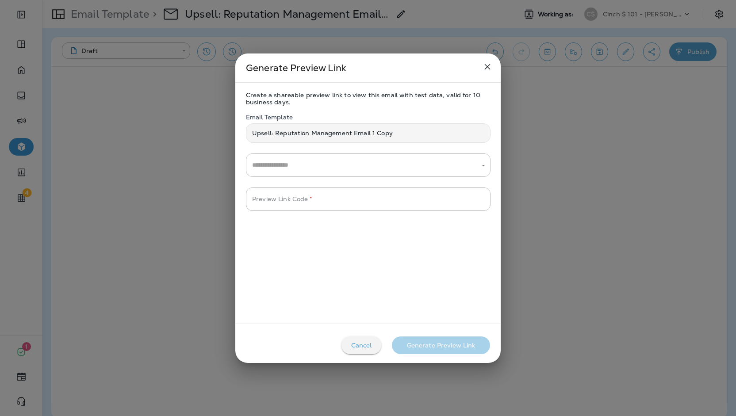
click at [339, 165] on input "text" at bounding box center [361, 164] width 223 height 15
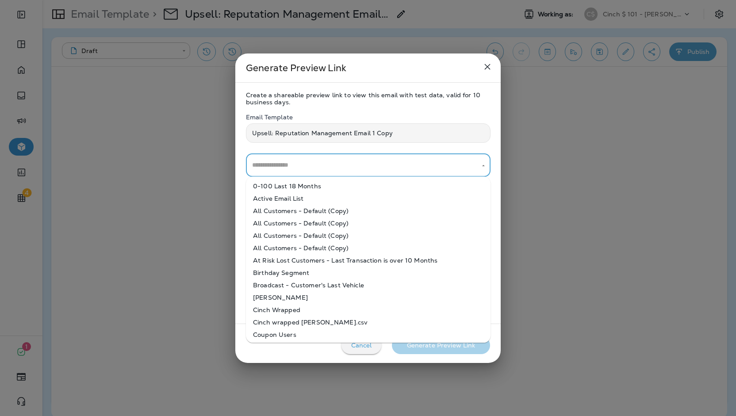
click at [323, 249] on li "All Customers - Default (Copy)" at bounding box center [368, 248] width 245 height 12
type input "**********"
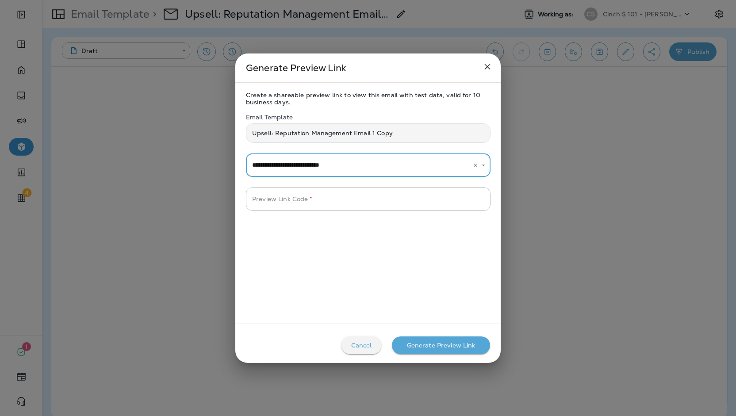
click at [365, 197] on input "Preview Link Code   *" at bounding box center [368, 199] width 245 height 23
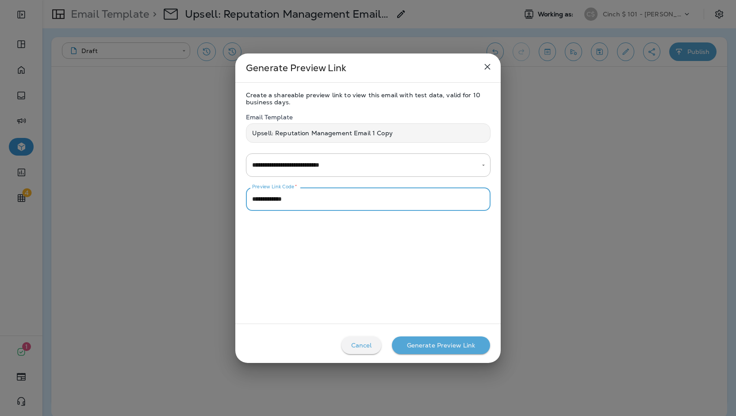
type input "**********"
click at [436, 350] on button "Generate Preview Link" at bounding box center [441, 346] width 98 height 18
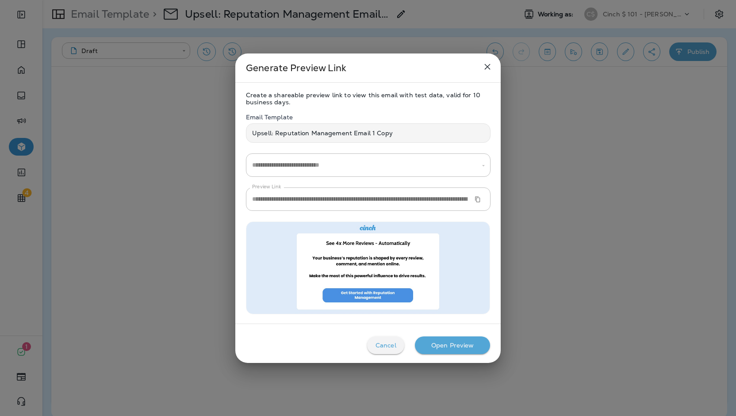
click at [460, 346] on div "Open Preview" at bounding box center [452, 345] width 43 height 7
click at [479, 198] on icon "Copy Preview URL" at bounding box center [478, 199] width 6 height 6
click at [488, 66] on icon "close" at bounding box center [487, 66] width 11 height 11
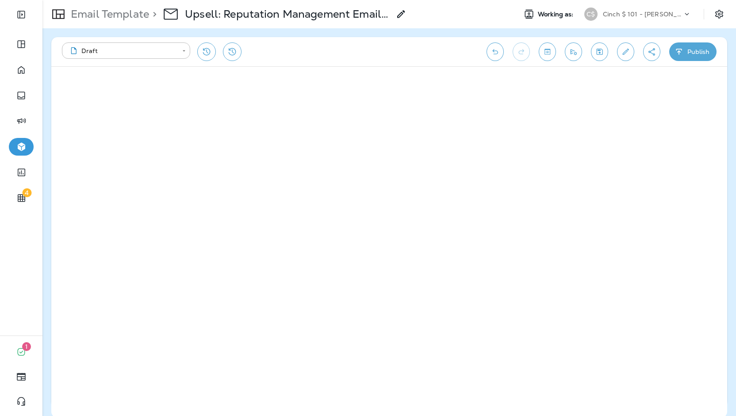
click at [634, 15] on p "Cinch $ 101 - [PERSON_NAME]" at bounding box center [643, 14] width 80 height 7
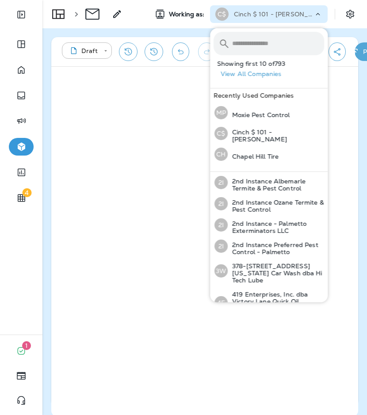
click at [342, 15] on div "Working as: C$ Cinch $ 101 - Michelle" at bounding box center [254, 14] width 226 height 18
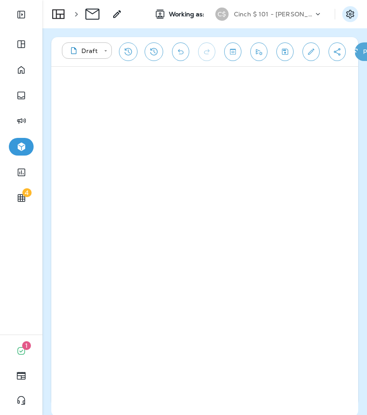
click at [346, 13] on icon "Settings" at bounding box center [350, 14] width 11 height 11
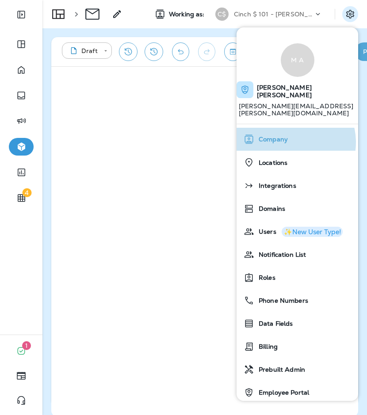
click at [290, 130] on div "Company" at bounding box center [297, 139] width 115 height 18
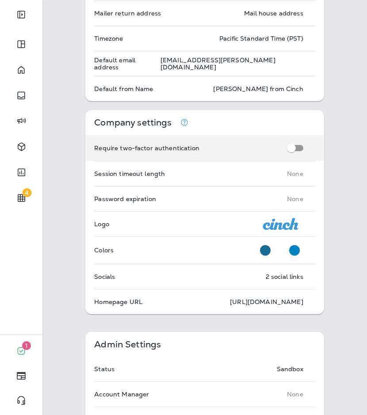
scroll to position [265, 0]
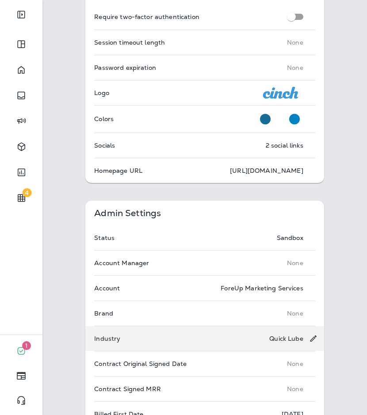
click at [171, 334] on div "Industry Quick Lube" at bounding box center [204, 338] width 239 height 25
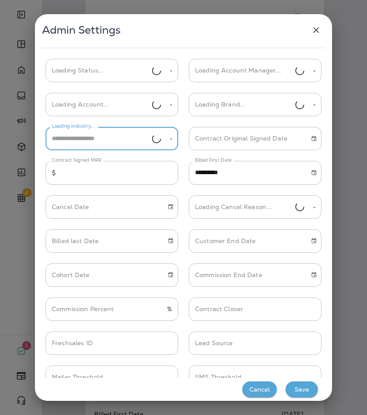
type input "*******"
type input "**********"
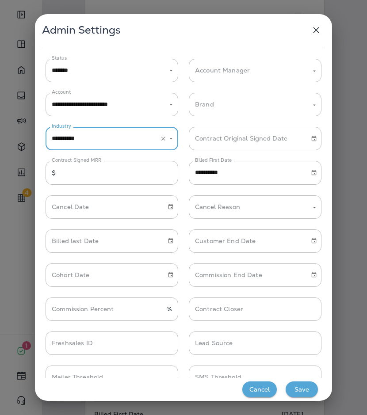
click at [143, 150] on div "**********" at bounding box center [112, 138] width 133 height 23
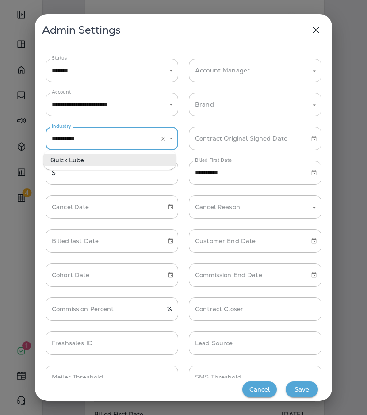
click at [160, 136] on icon "Clear" at bounding box center [163, 139] width 6 height 6
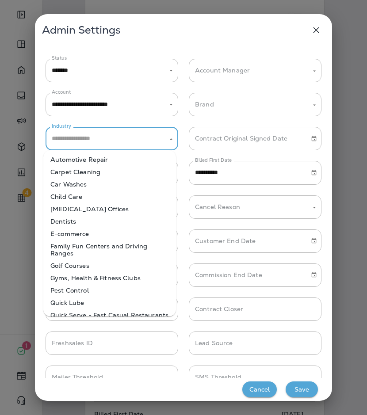
scroll to position [0, 0]
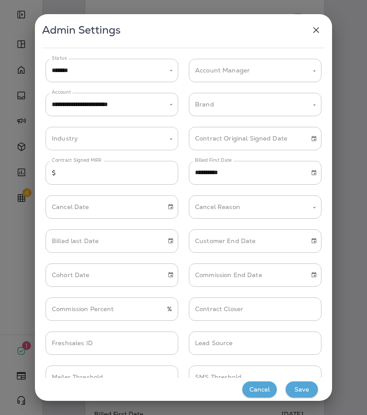
click at [104, 139] on input "Industry" at bounding box center [105, 138] width 111 height 15
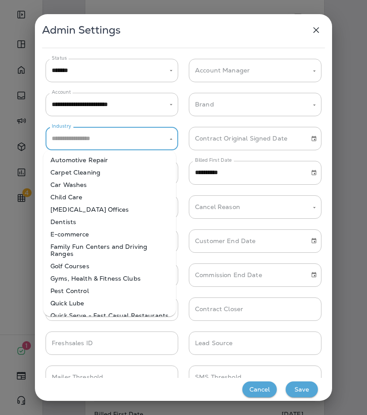
drag, startPoint x: 49, startPoint y: 157, endPoint x: 135, endPoint y: 318, distance: 182.3
click at [136, 0] on body "4 1 0 Company > Cinch $ 101 - Michelle Working as: C$ Cinch $ 101 - Michelle Sa…" at bounding box center [183, 0] width 367 height 0
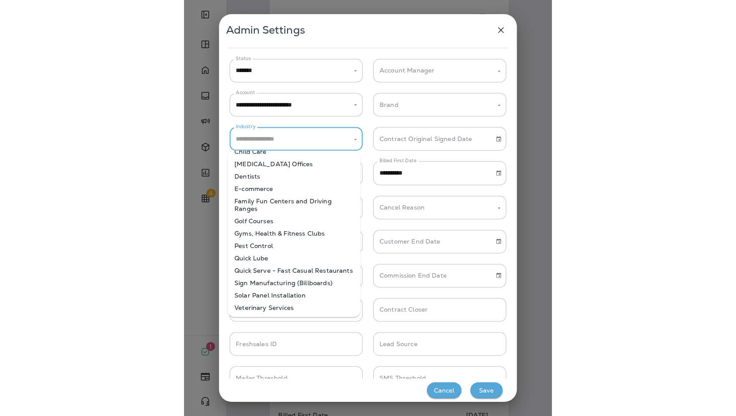
scroll to position [53, 0]
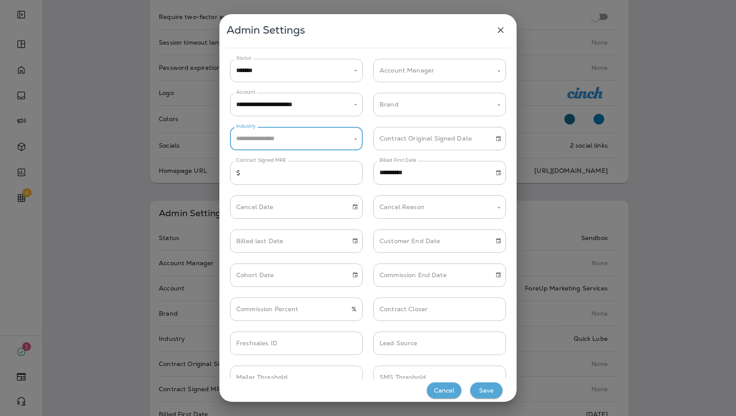
click at [506, 31] on icon "button" at bounding box center [500, 30] width 11 height 11
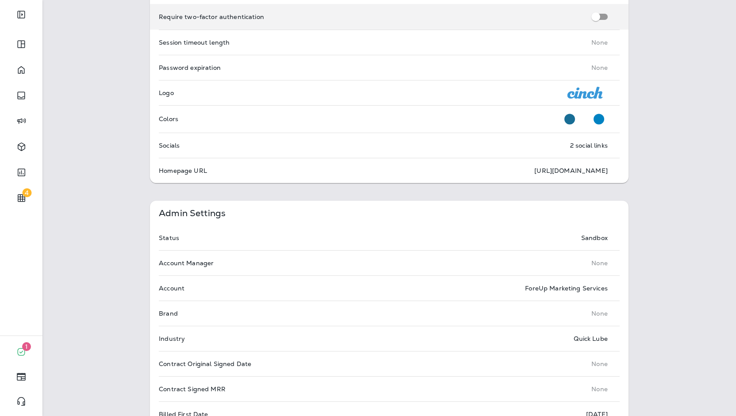
scroll to position [0, 0]
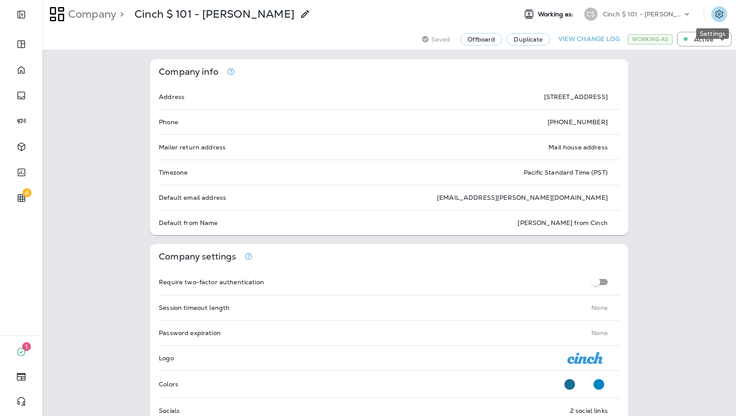
click at [714, 9] on icon "Settings" at bounding box center [719, 14] width 11 height 11
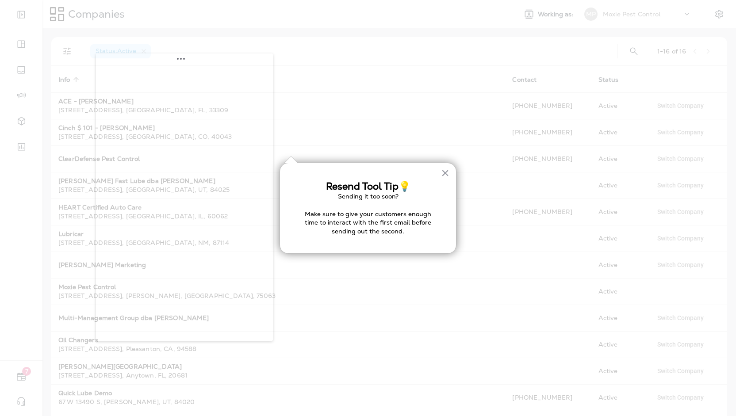
drag, startPoint x: 142, startPoint y: 65, endPoint x: 300, endPoint y: 72, distance: 157.6
click at [300, 0] on body "7 Companies Working as: MP Moxie Pest Control Status : Active 1 - 16 of 16 Info…" at bounding box center [368, 0] width 736 height 0
